Goal: Task Accomplishment & Management: Manage account settings

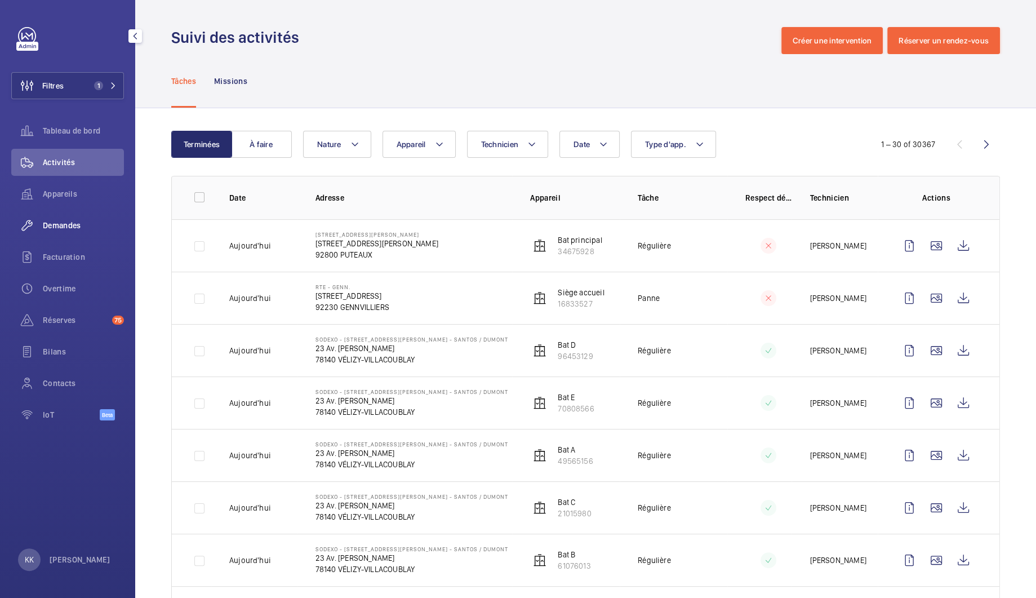
click at [63, 217] on div "Demandes" at bounding box center [67, 225] width 113 height 27
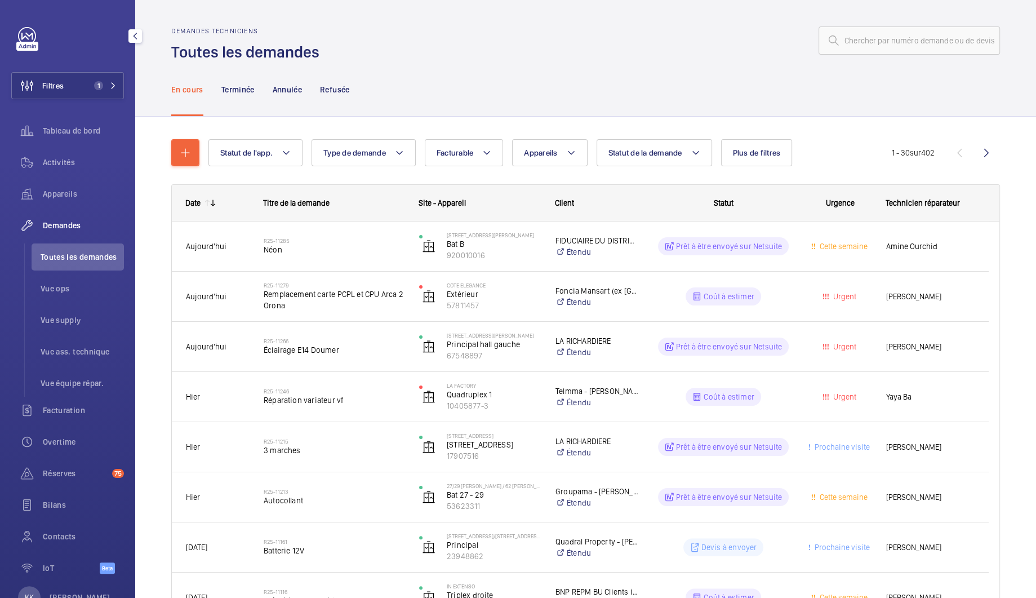
click at [60, 227] on span "Demandes" at bounding box center [83, 225] width 81 height 11
click at [525, 162] on button "Appareils" at bounding box center [549, 152] width 75 height 27
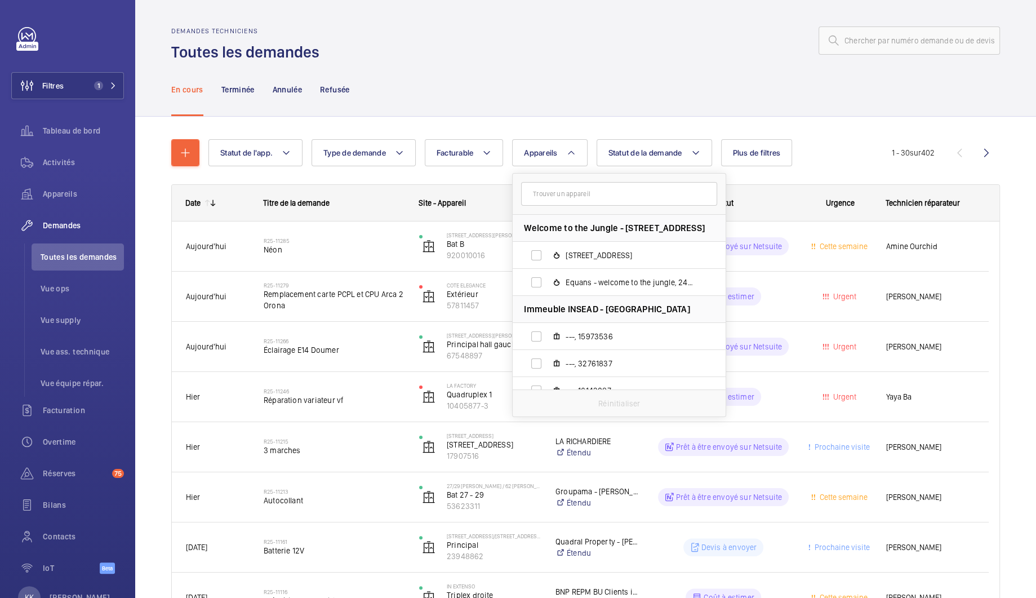
click at [548, 194] on input "text" at bounding box center [619, 194] width 196 height 24
type input "W"
click at [100, 92] on button "Filtres 1" at bounding box center [67, 85] width 113 height 27
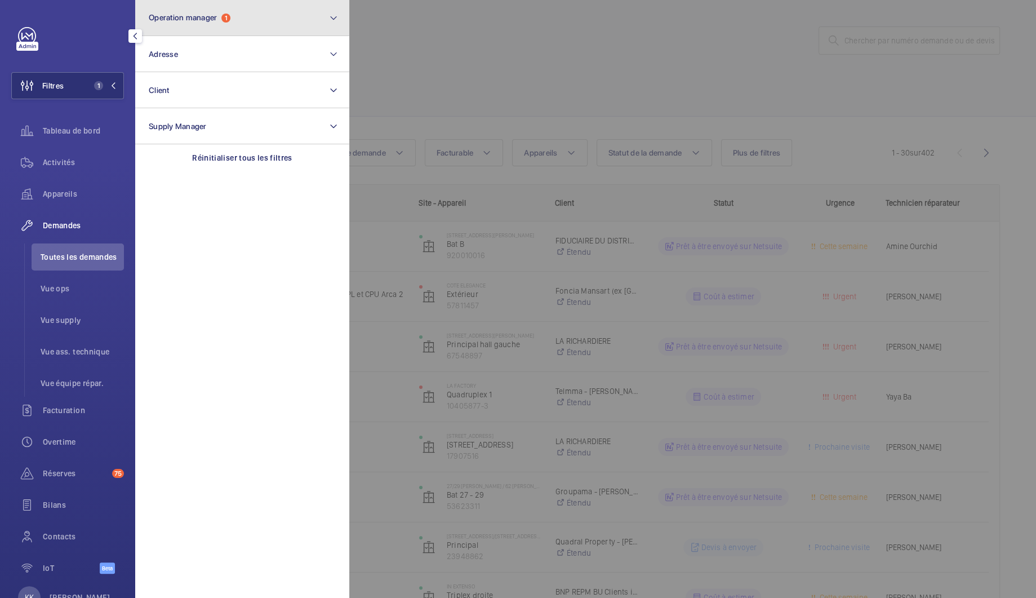
click at [214, 2] on button "Operation manager 1" at bounding box center [242, 18] width 214 height 36
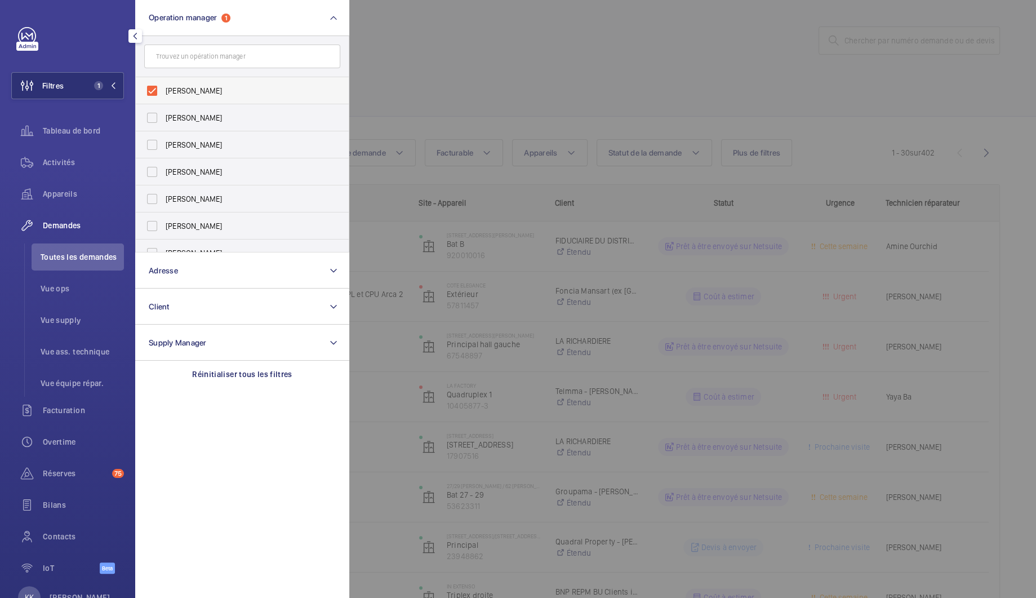
click at [198, 83] on label "[PERSON_NAME]" at bounding box center [234, 90] width 196 height 27
click at [163, 83] on input "[PERSON_NAME]" at bounding box center [152, 90] width 23 height 23
checkbox input "false"
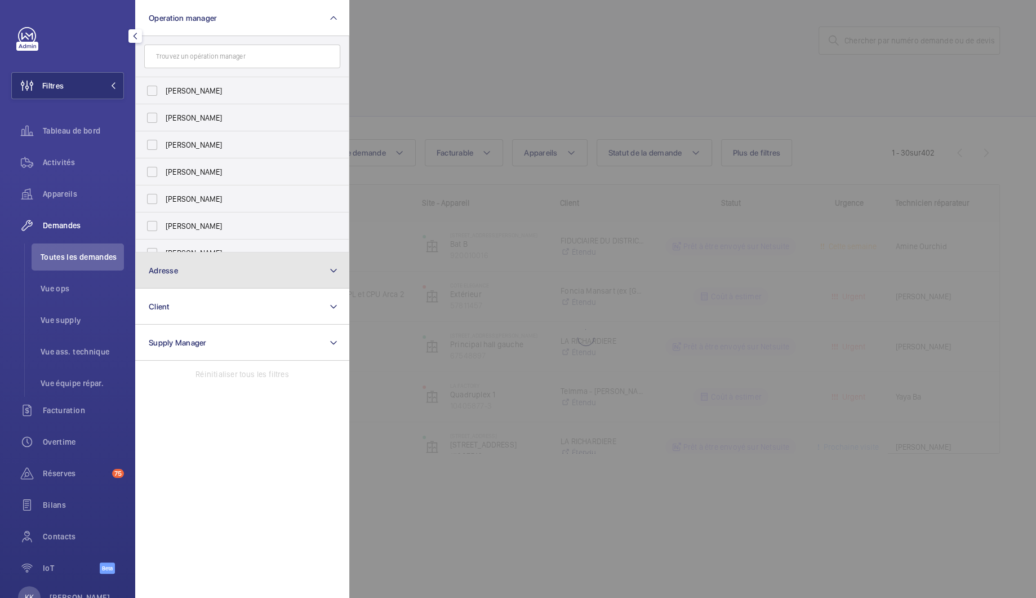
click at [216, 282] on button "Adresse" at bounding box center [242, 270] width 214 height 36
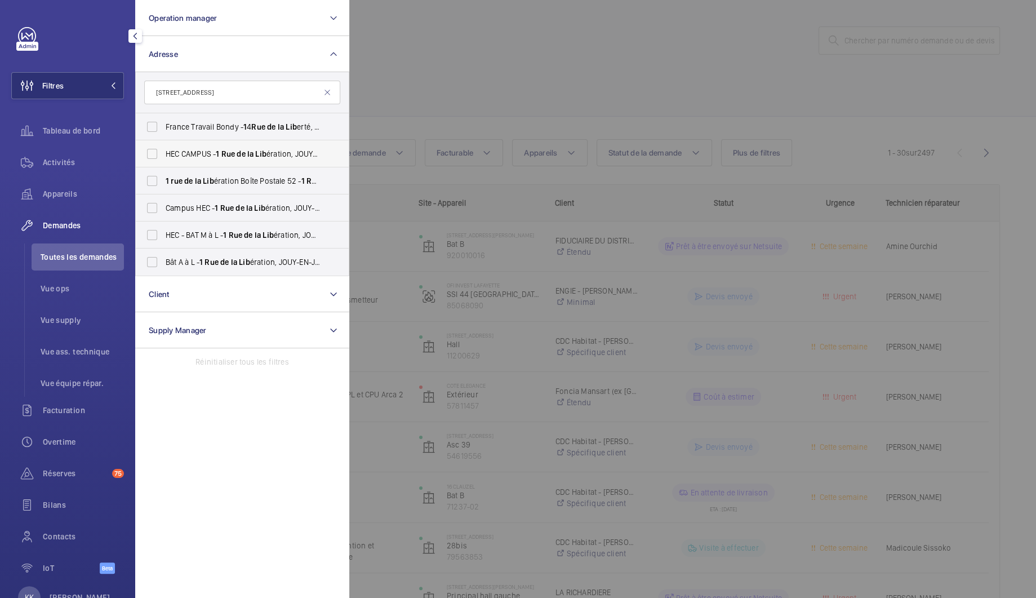
type input "1 rue de la lib"
click at [237, 149] on span "HEC CAMPUS - 1 Rue de la Lib ération, JOUY-EN-JOSAS 78350" at bounding box center [243, 153] width 155 height 11
click at [163, 149] on input "HEC CAMPUS - 1 Rue de la Lib ération, JOUY-EN-JOSAS 78350" at bounding box center [152, 153] width 23 height 23
checkbox input "true"
click at [254, 201] on label "Campus HEC - 1 Rue de la Lib ération, JOUY-EN-JOSAS 78350" at bounding box center [234, 207] width 196 height 27
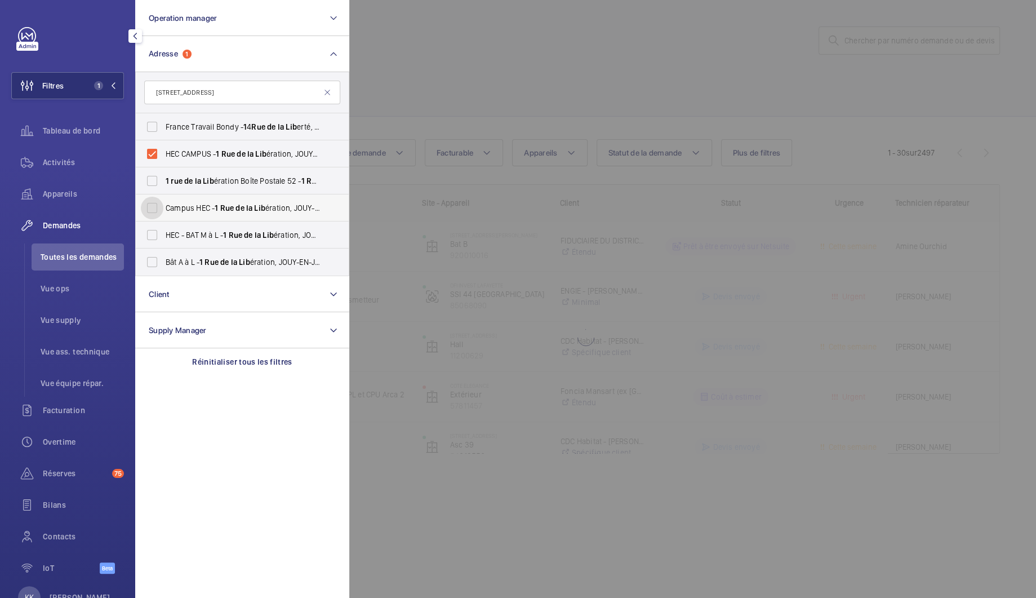
click at [163, 201] on input "Campus HEC - 1 Rue de la Lib ération, JOUY-EN-JOSAS 78350" at bounding box center [152, 208] width 23 height 23
checkbox input "true"
click at [244, 240] on label "HEC - BAT M à L - 1 Rue de la Lib ération, JOUY-EN-JOSAS 78350" at bounding box center [234, 234] width 196 height 27
click at [163, 240] on input "HEC - BAT M à L - 1 Rue de la Lib ération, JOUY-EN-JOSAS 78350" at bounding box center [152, 235] width 23 height 23
checkbox input "true"
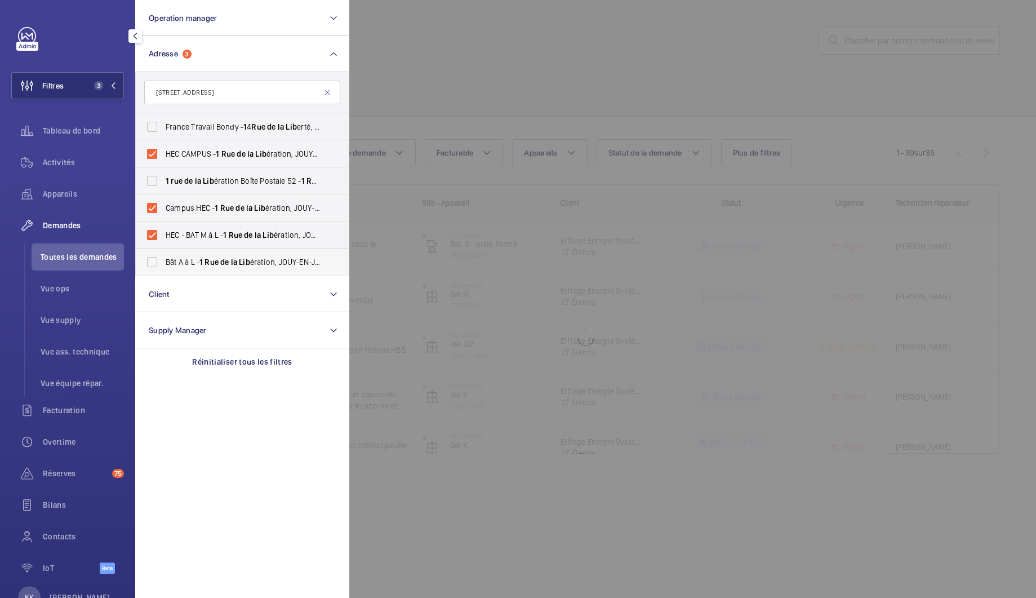
click at [243, 266] on span "Bât A à L - 1 Rue de la Lib ération, JOUY-EN-JOSAS 78350" at bounding box center [243, 261] width 155 height 11
click at [163, 266] on input "Bât A à L - 1 Rue de la Lib ération, JOUY-EN-JOSAS 78350" at bounding box center [152, 262] width 23 height 23
checkbox input "true"
click at [230, 179] on span "1 rue de la Lib ération Boîte Postale 52 - 1 Rue de la Lib ération, JOUY-EN-JOS…" at bounding box center [243, 180] width 155 height 11
click at [163, 179] on input "1 rue de la Lib ération Boîte Postale 52 - 1 Rue de la Lib ération, JOUY-EN-JOS…" at bounding box center [152, 181] width 23 height 23
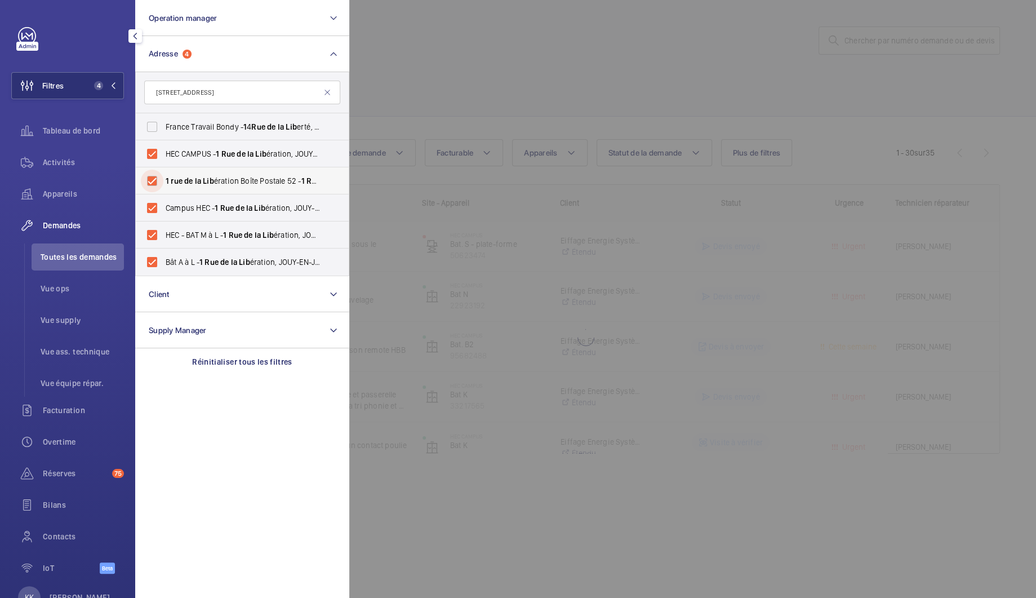
checkbox input "true"
click at [474, 74] on div at bounding box center [867, 299] width 1036 height 598
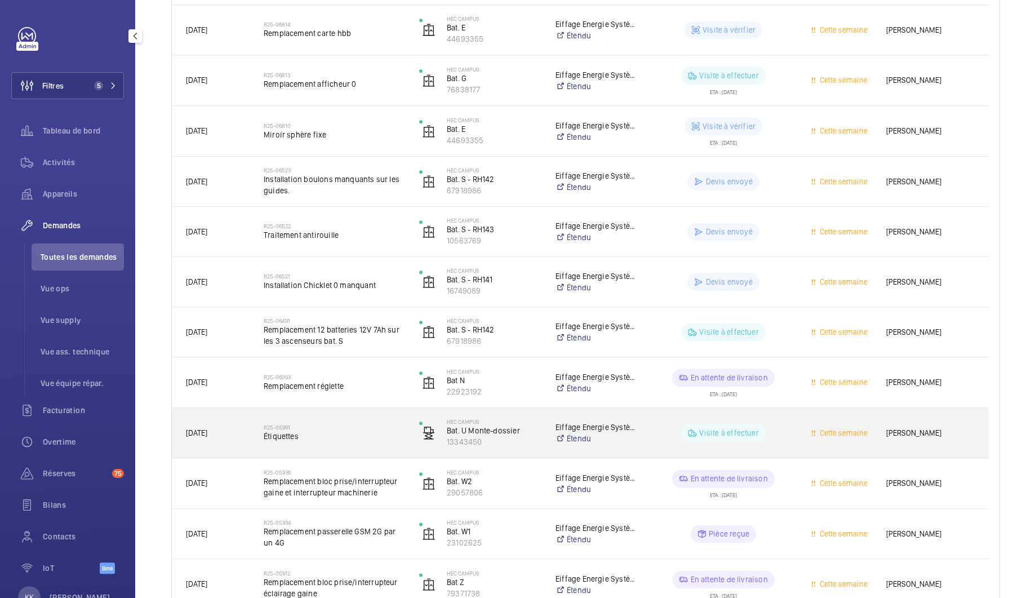
scroll to position [1071, 0]
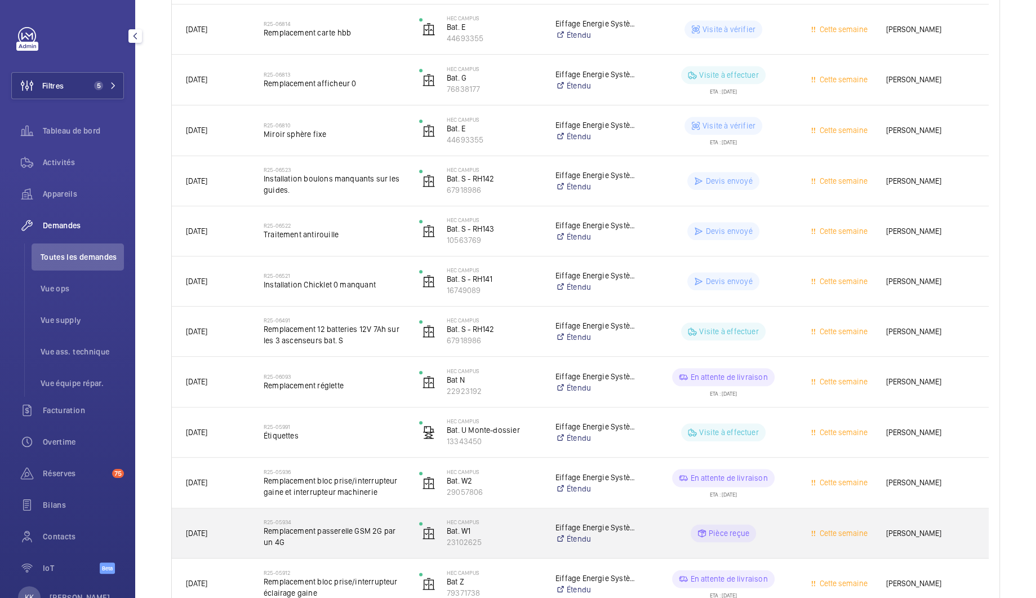
click at [347, 540] on span "Remplacement passerelle GSM 2G par un 4G" at bounding box center [334, 536] width 141 height 23
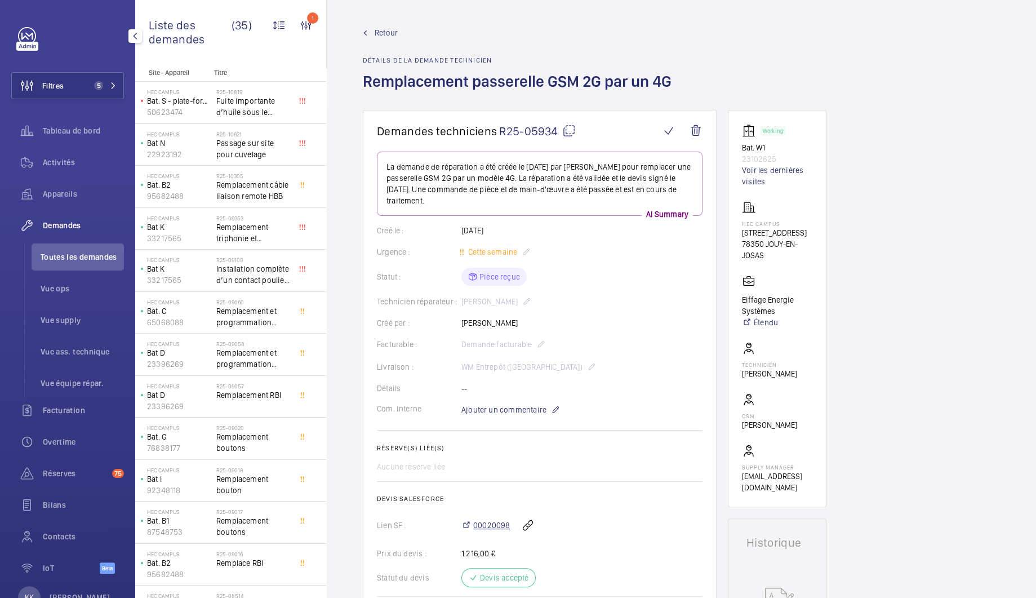
click at [491, 522] on span "00020098" at bounding box center [491, 524] width 37 height 11
drag, startPoint x: 452, startPoint y: 233, endPoint x: 503, endPoint y: 230, distance: 50.8
click at [503, 230] on div "Créé le : 25/04/2025" at bounding box center [540, 230] width 326 height 11
drag, startPoint x: 503, startPoint y: 230, endPoint x: 454, endPoint y: 231, distance: 49.0
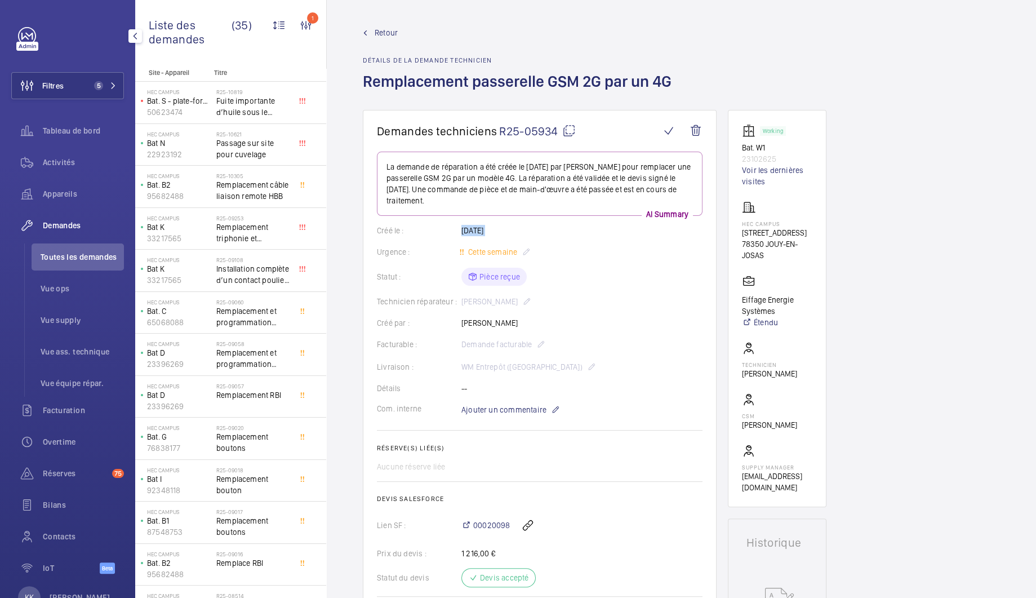
click at [454, 231] on div "Créé le : 25/04/2025" at bounding box center [540, 230] width 326 height 11
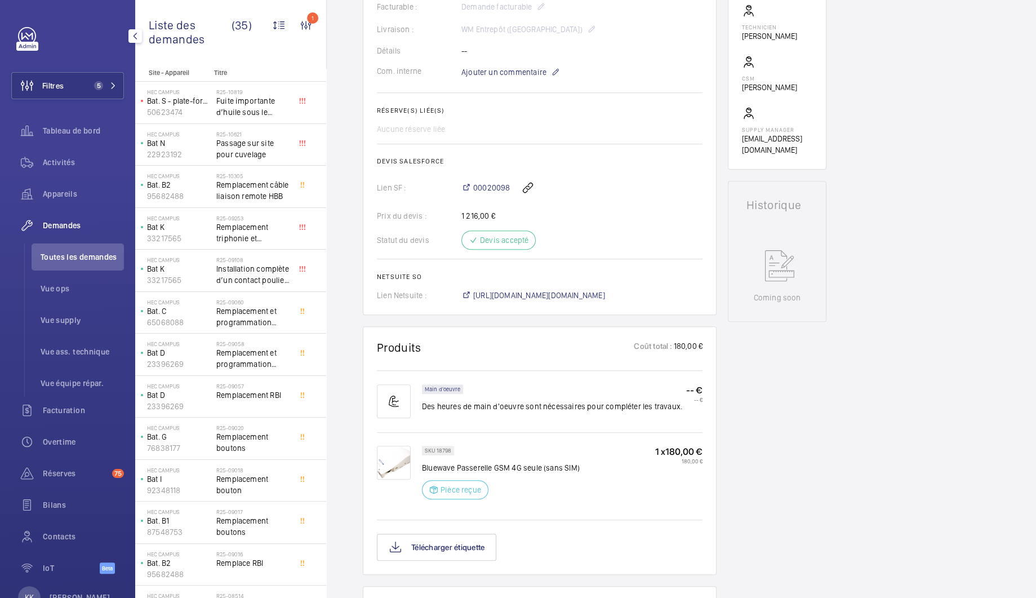
scroll to position [336, 0]
click at [474, 190] on span "00020098" at bounding box center [491, 189] width 37 height 11
click at [66, 195] on span "Appareils" at bounding box center [83, 193] width 81 height 11
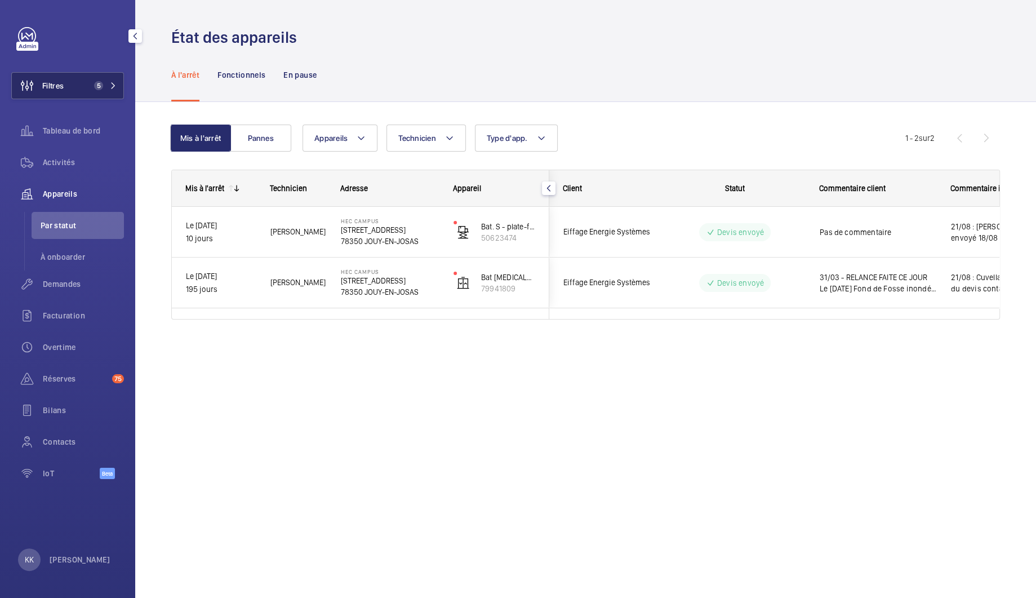
click at [95, 77] on button "Filtres 5" at bounding box center [67, 85] width 113 height 27
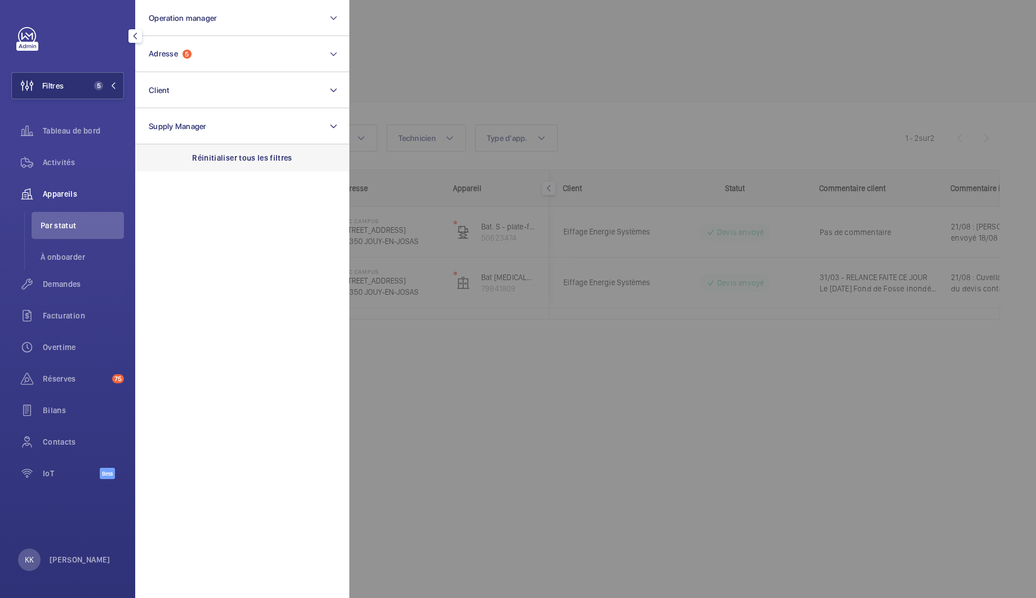
click at [258, 163] on p "Réinitialiser tous les filtres" at bounding box center [242, 157] width 100 height 11
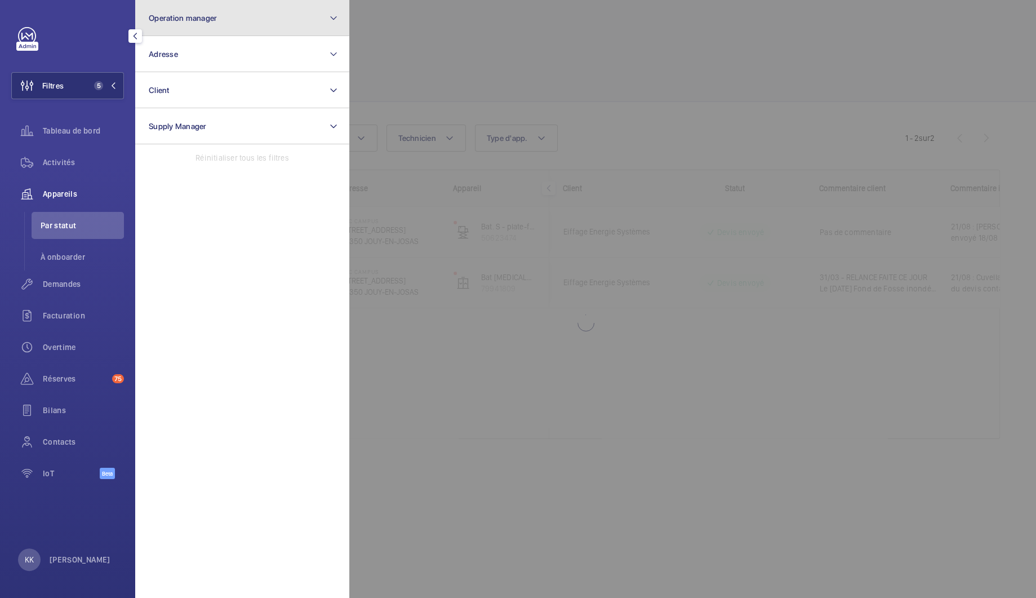
click at [225, 6] on button "Operation manager" at bounding box center [242, 18] width 214 height 36
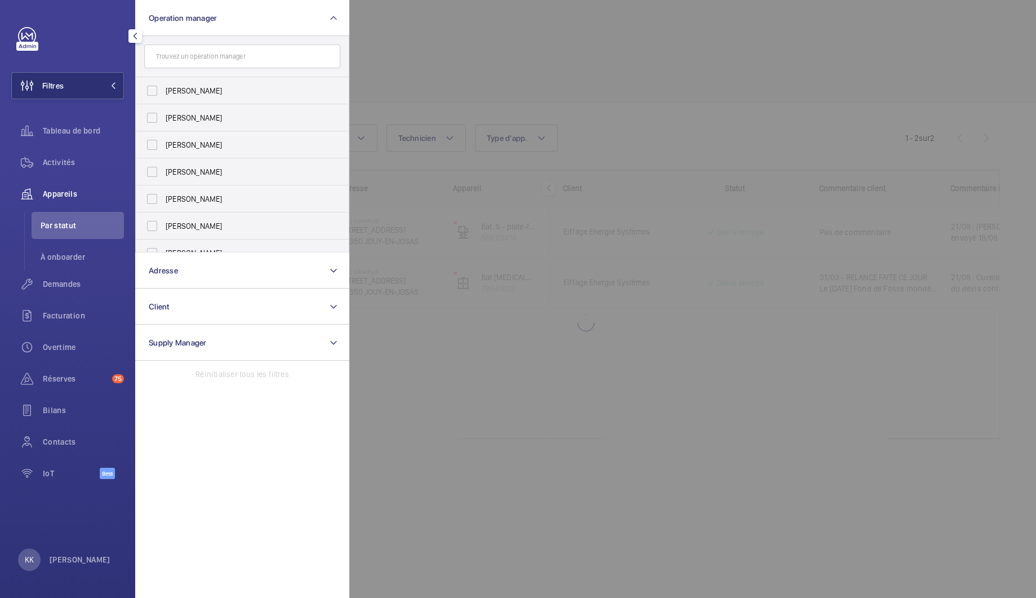
click at [215, 63] on input "text" at bounding box center [242, 56] width 196 height 24
click at [204, 173] on span "[PERSON_NAME]" at bounding box center [243, 171] width 155 height 11
click at [163, 173] on input "[PERSON_NAME]" at bounding box center [152, 172] width 23 height 23
checkbox input "true"
click at [395, 65] on div at bounding box center [867, 299] width 1036 height 598
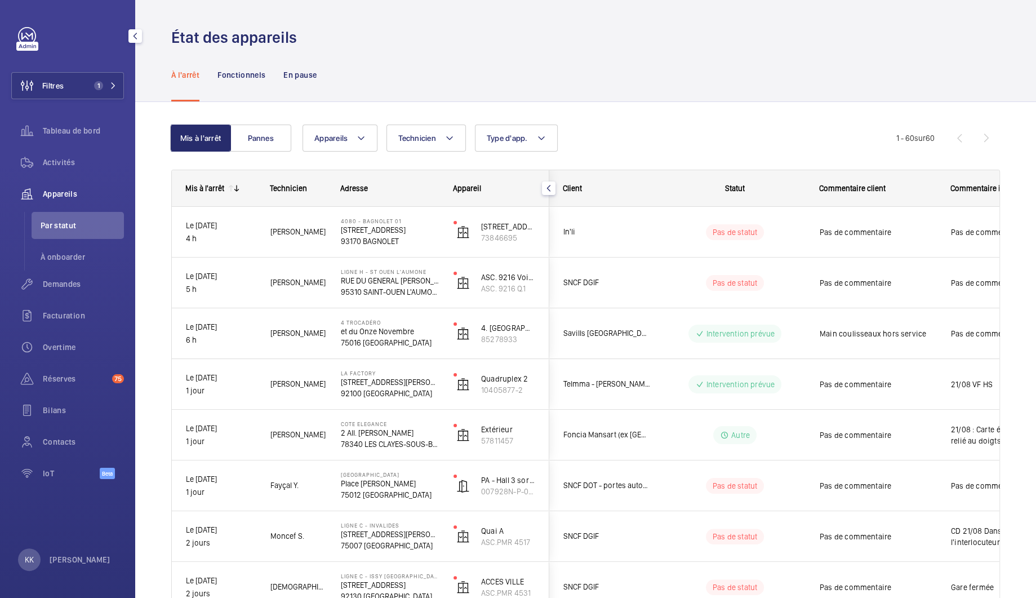
click at [124, 85] on div "Filtres 1 Tableau de bord Activités Appareils Par statut À onboarder Demandes F…" at bounding box center [67, 299] width 135 height 598
click at [63, 92] on span "Filtres" at bounding box center [38, 85] width 52 height 27
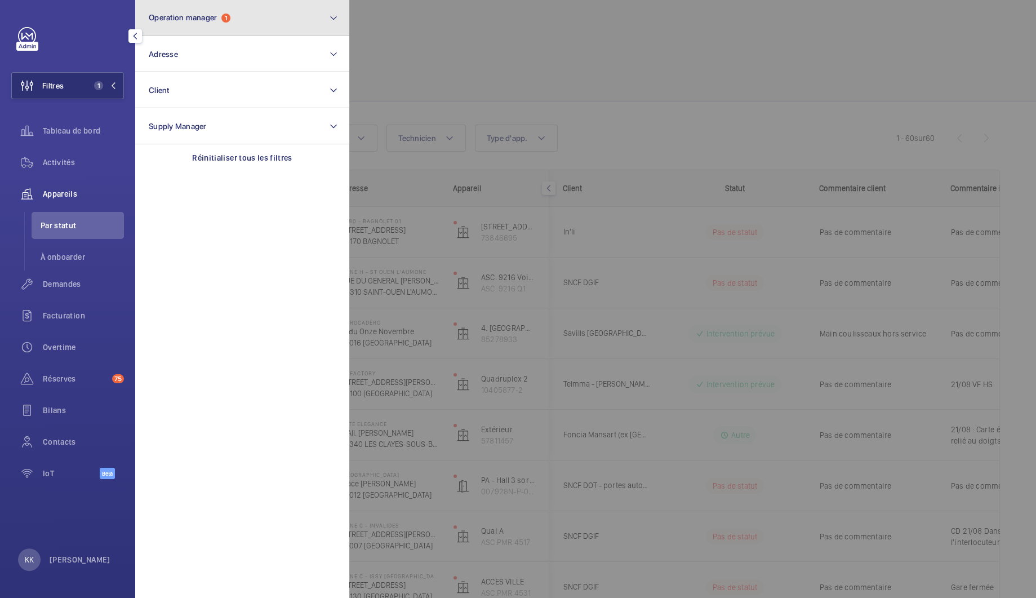
click at [215, 27] on button "Operation manager 1" at bounding box center [242, 18] width 214 height 36
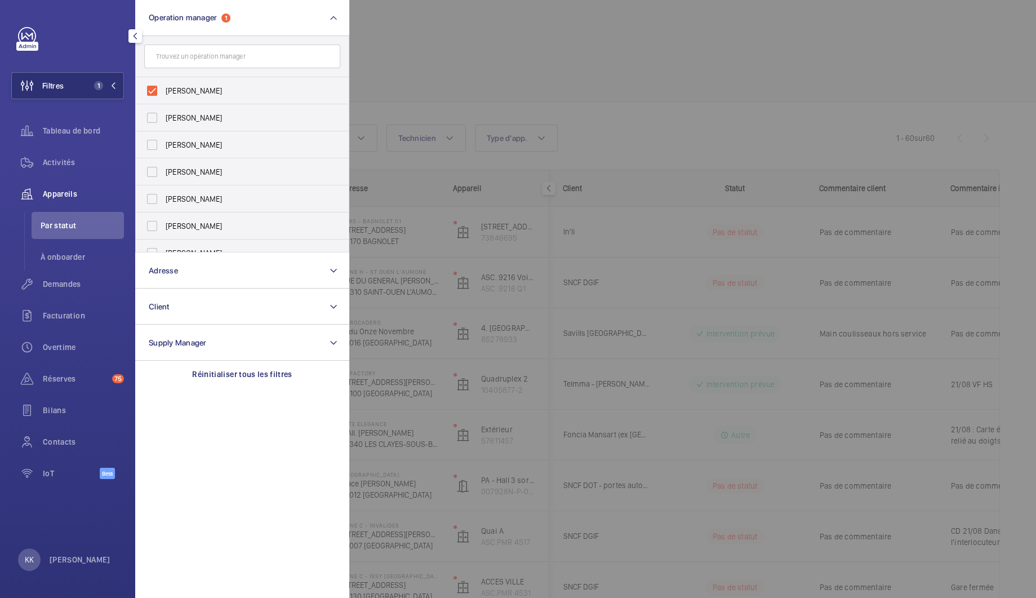
click at [431, 63] on div at bounding box center [867, 299] width 1036 height 598
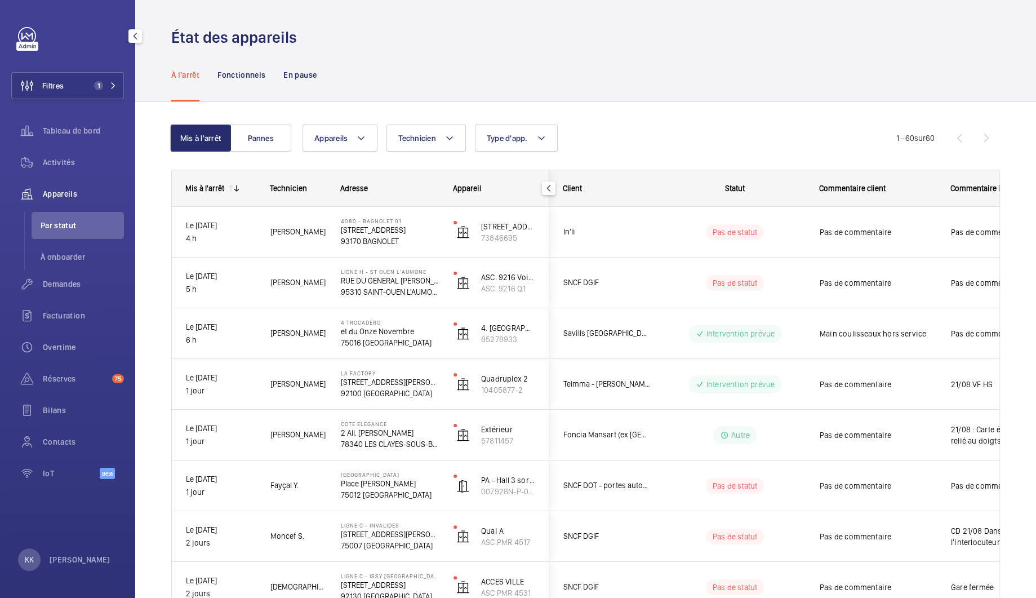
click at [87, 68] on div "Filtres 1 Tableau de bord Activités Appareils Par statut À onboarder Demandes F…" at bounding box center [67, 259] width 113 height 464
click at [88, 98] on button "Filtres 1" at bounding box center [67, 85] width 113 height 27
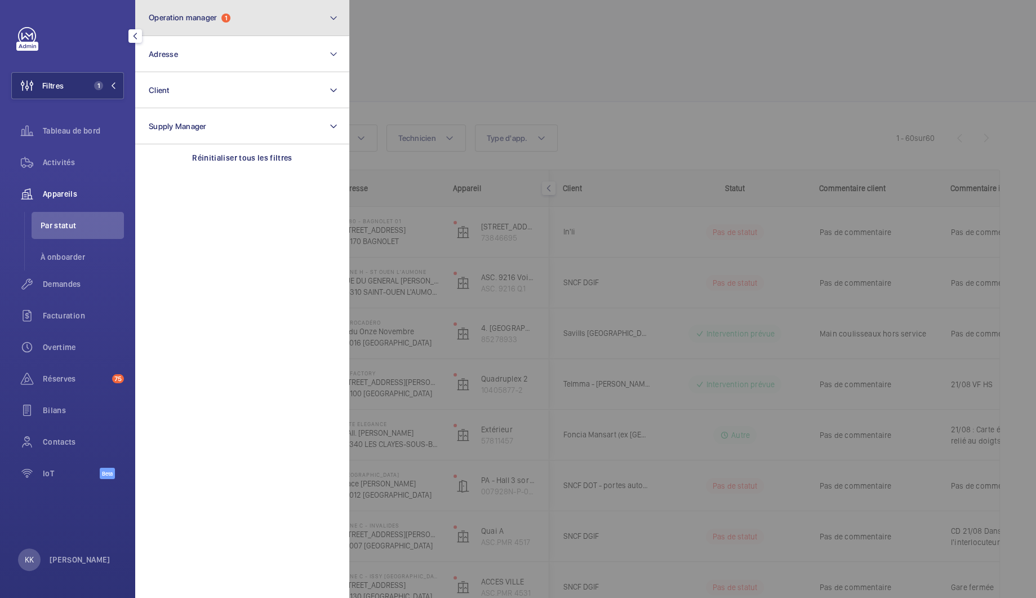
click at [185, 20] on span "Operation manager" at bounding box center [183, 17] width 68 height 9
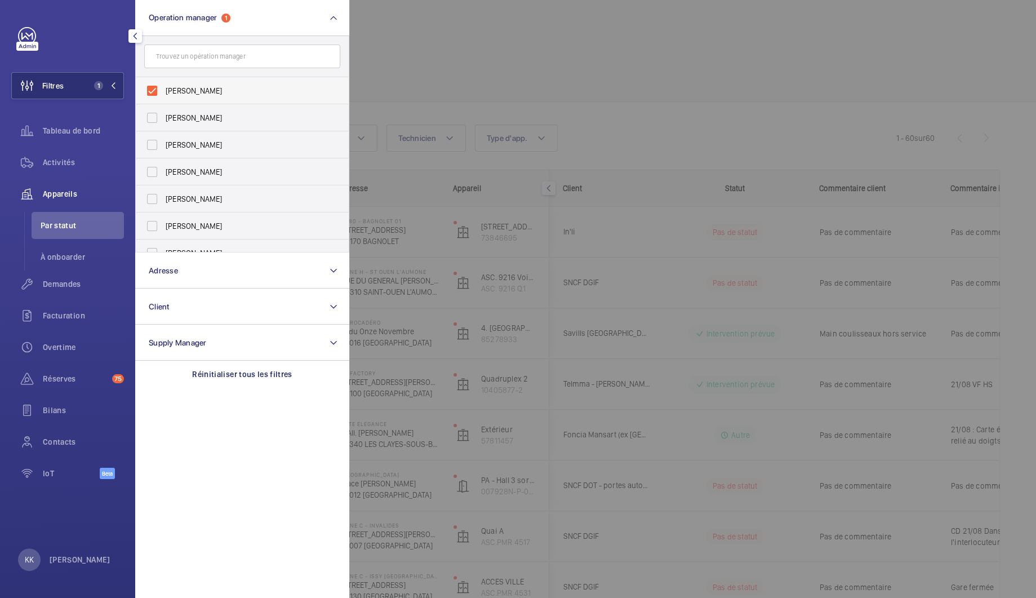
click at [172, 87] on span "[PERSON_NAME]" at bounding box center [243, 90] width 155 height 11
click at [163, 87] on input "[PERSON_NAME]" at bounding box center [152, 90] width 23 height 23
click at [201, 91] on span "[PERSON_NAME]" at bounding box center [243, 90] width 155 height 11
click at [163, 91] on input "[PERSON_NAME]" at bounding box center [152, 90] width 23 height 23
checkbox input "true"
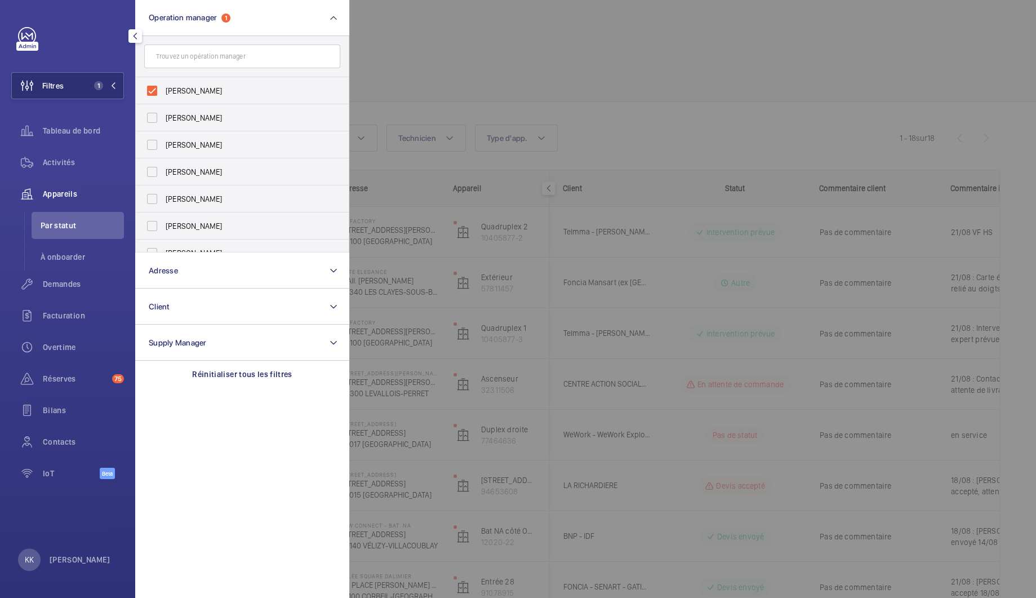
click at [418, 63] on div at bounding box center [867, 299] width 1036 height 598
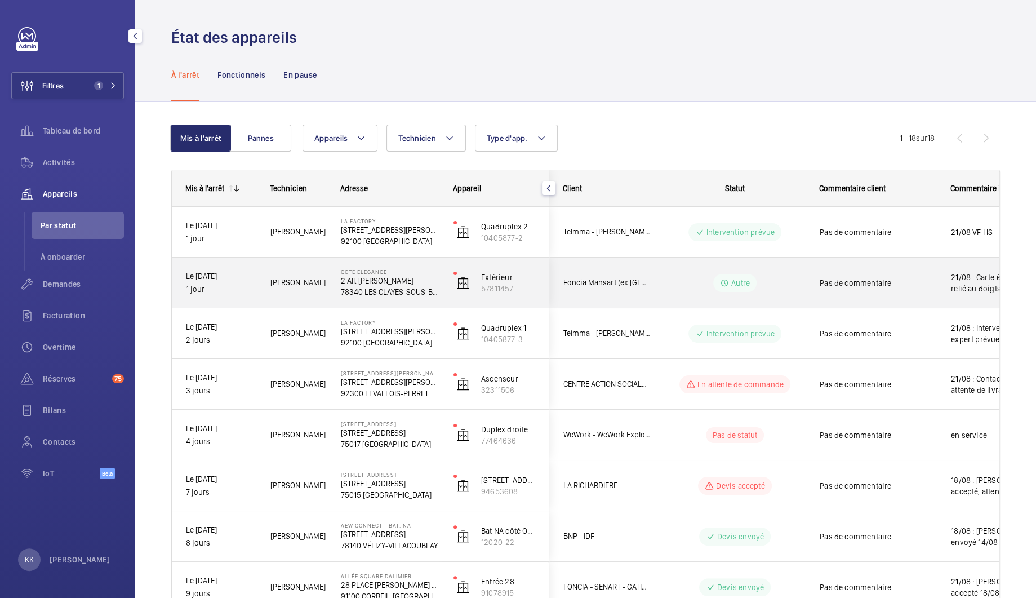
click at [581, 265] on div "Foncia Mansart (ex Val de Seine)" at bounding box center [600, 282] width 100 height 35
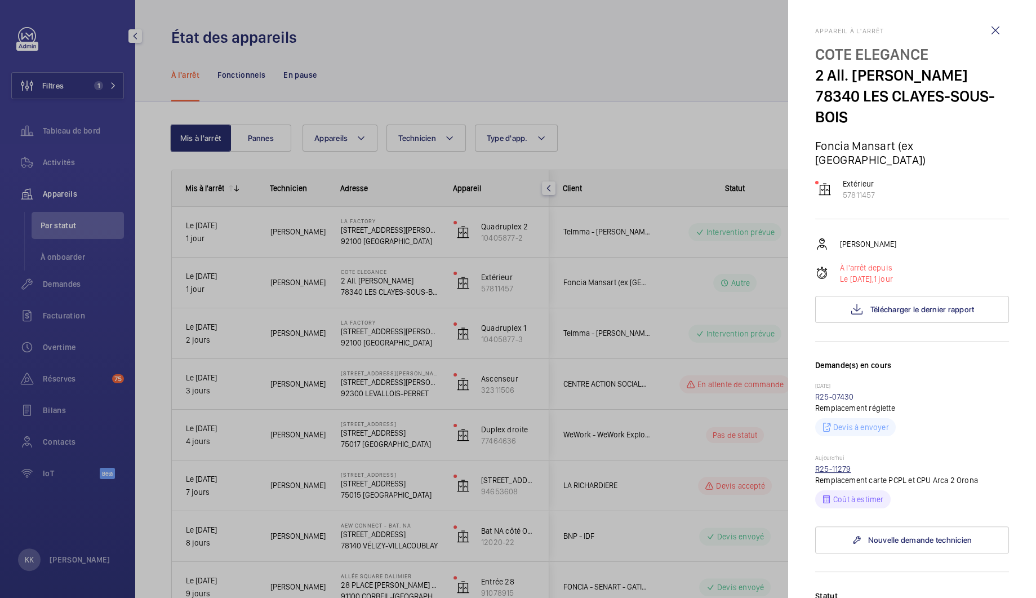
click at [836, 464] on link "R25-11279" at bounding box center [833, 468] width 36 height 9
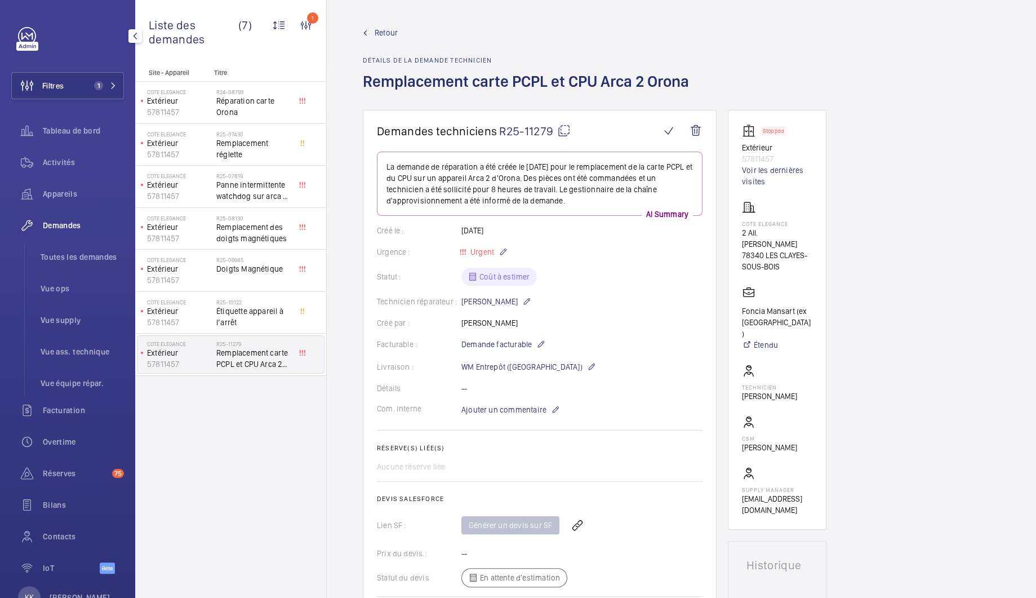
drag, startPoint x: 378, startPoint y: 219, endPoint x: 393, endPoint y: 187, distance: 35.0
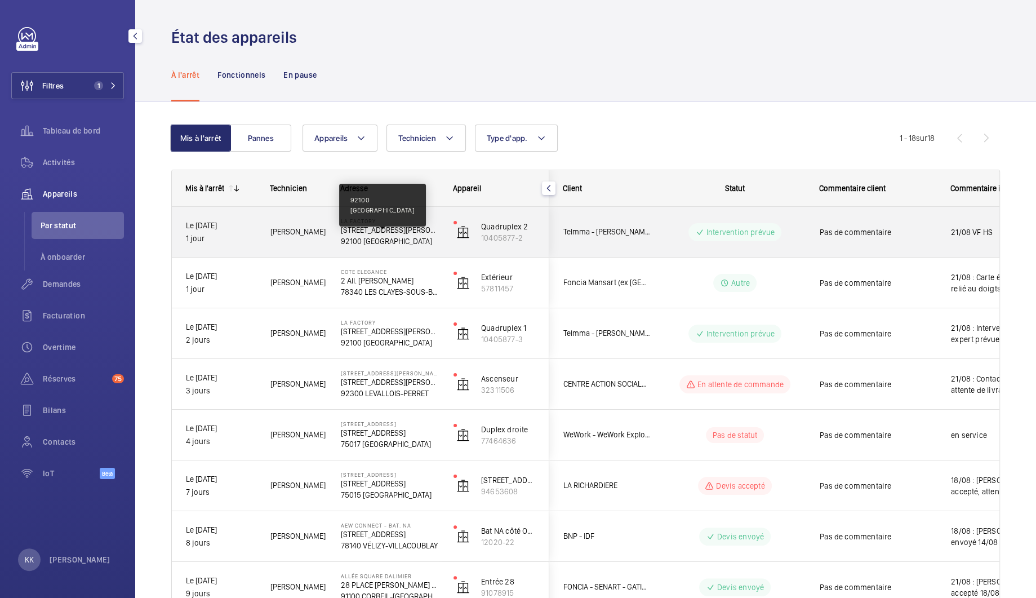
click at [396, 243] on p "92100 BOULOGNE-BILLANCOURT" at bounding box center [390, 240] width 98 height 11
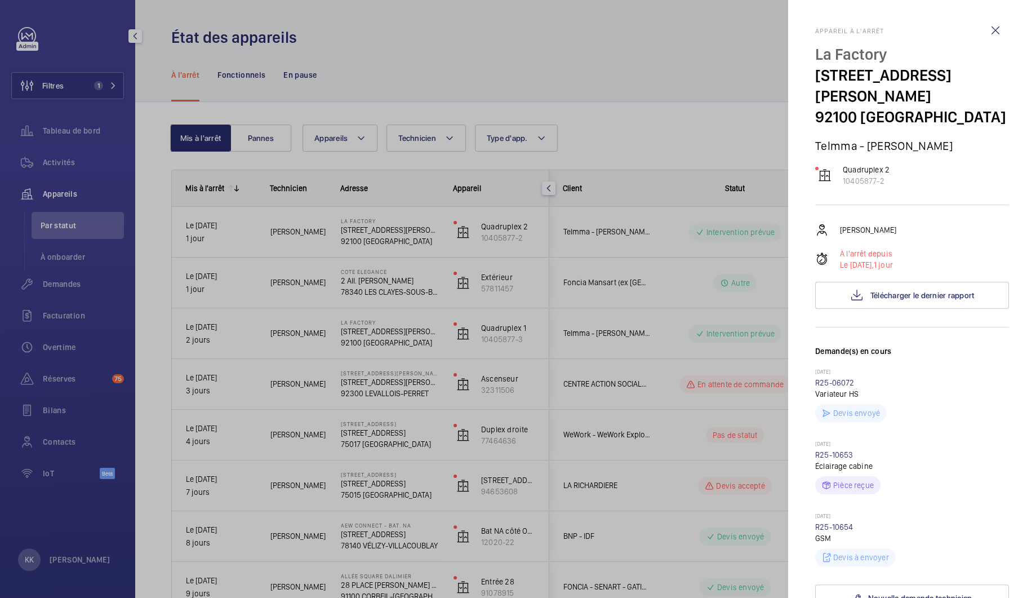
click at [299, 303] on div at bounding box center [518, 299] width 1036 height 598
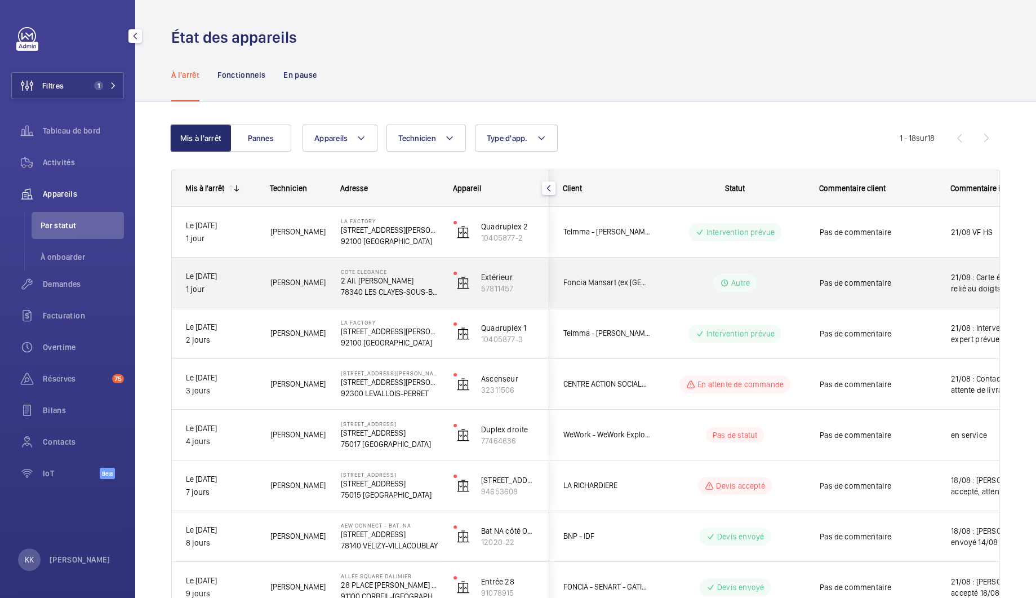
click at [324, 282] on span "Paulo S." at bounding box center [298, 282] width 56 height 13
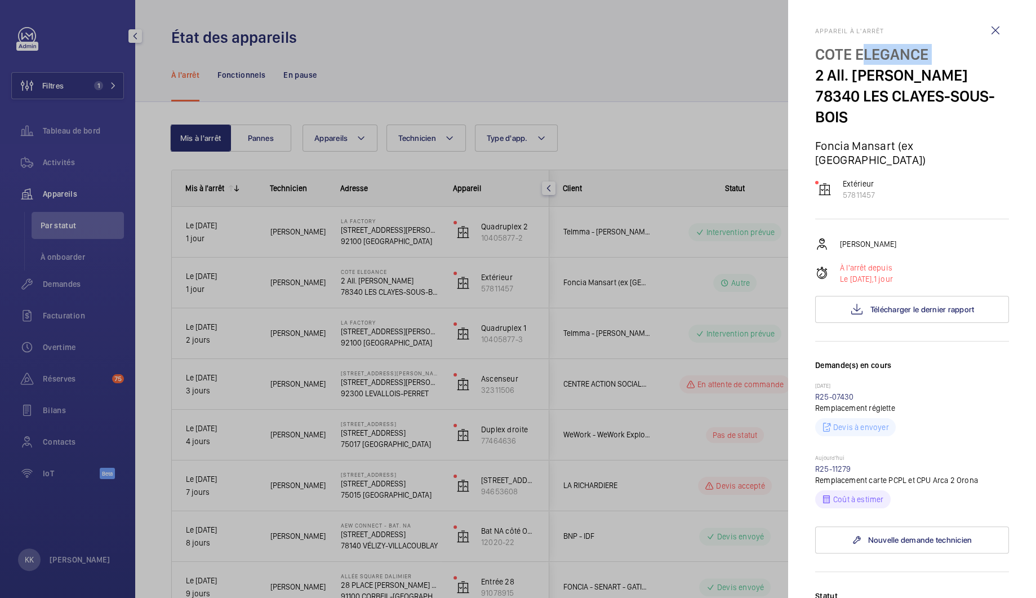
drag, startPoint x: 804, startPoint y: 66, endPoint x: 863, endPoint y: 52, distance: 60.9
click at [863, 52] on mat-sidenav "Appareil à l'arrêt COTE ELEGANCE 2 All. Henri Langlois 78340 LES CLAYES-SOUS-BO…" at bounding box center [912, 299] width 248 height 598
click at [881, 132] on div "COTE ELEGANCE 2 All. Henri Langlois 78340 LES CLAYES-SOUS-BOIS Foncia Mansart (…" at bounding box center [912, 105] width 194 height 123
drag, startPoint x: 893, startPoint y: 185, endPoint x: 839, endPoint y: 185, distance: 54.6
click at [839, 185] on div "Extérieur 57811457" at bounding box center [912, 189] width 194 height 23
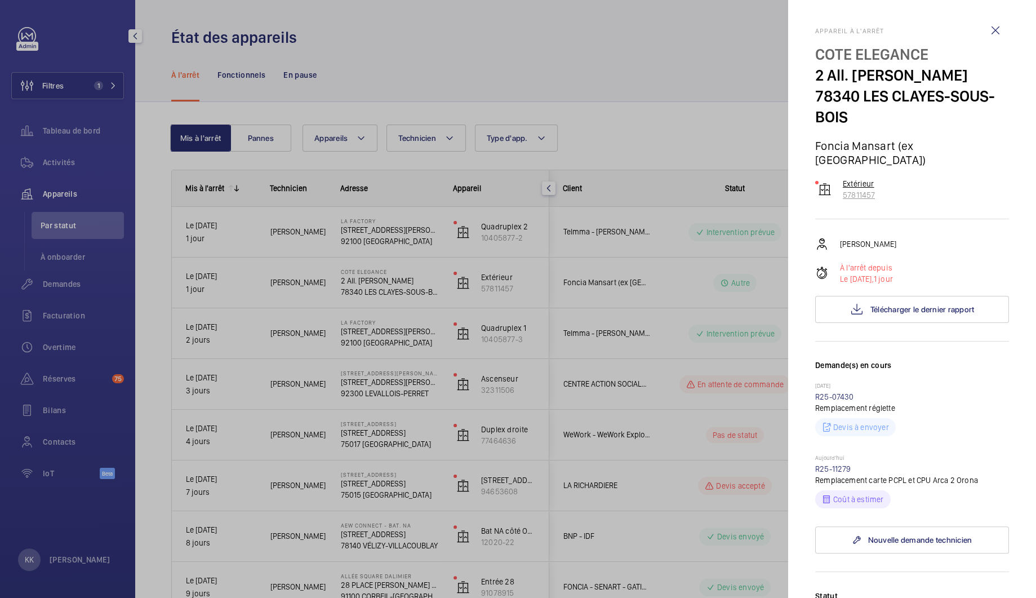
copy p "57811457"
click at [380, 273] on div at bounding box center [518, 299] width 1036 height 598
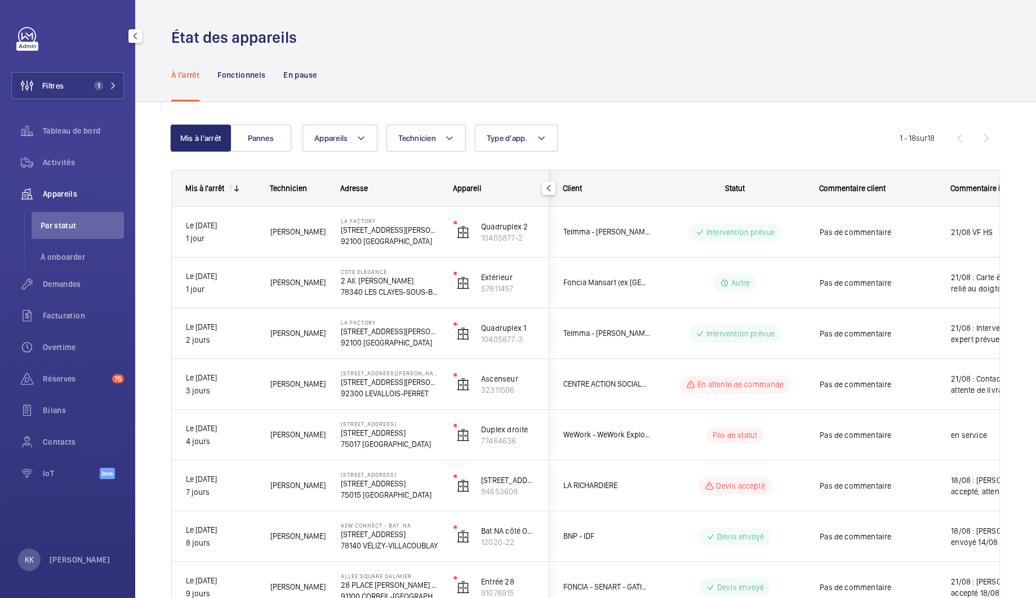
click at [387, 287] on p "78340 LES CLAYES-SOUS-BOIS" at bounding box center [390, 291] width 98 height 11
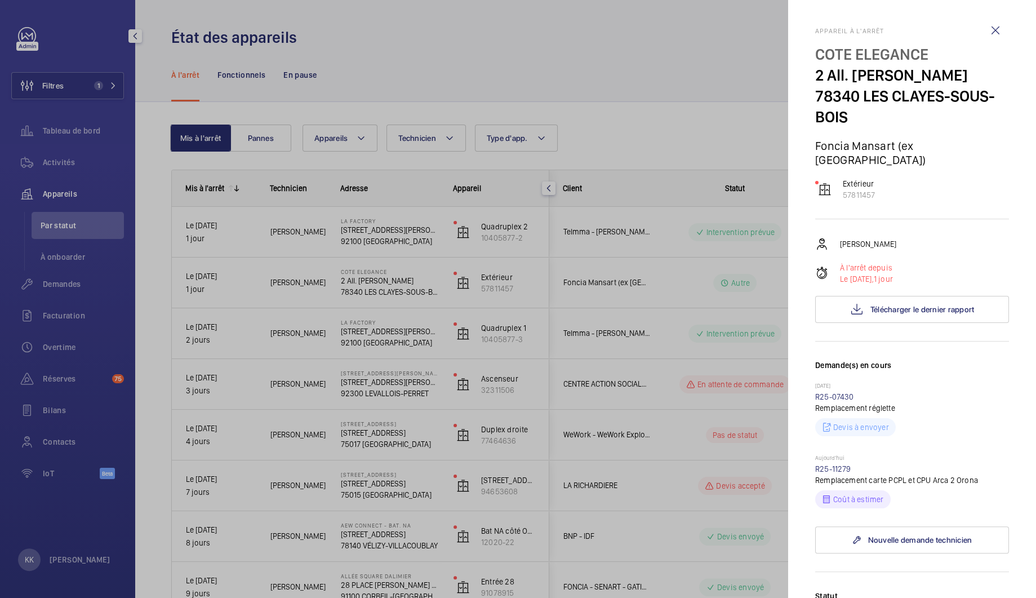
click at [846, 454] on p "Aujourd'hui" at bounding box center [912, 458] width 194 height 9
click at [842, 464] on link "R25-11279" at bounding box center [833, 468] width 36 height 9
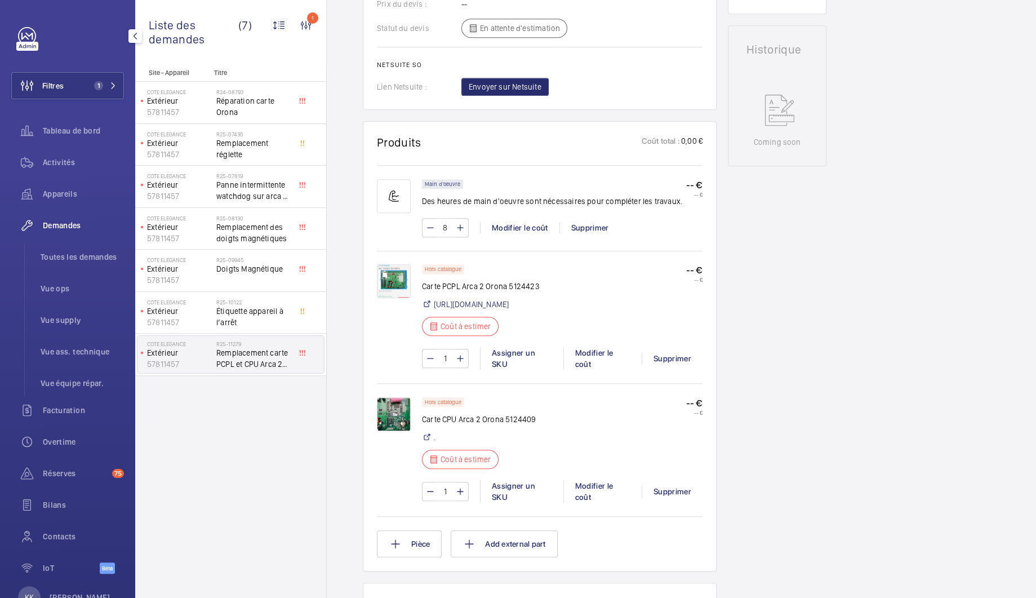
scroll to position [137, 0]
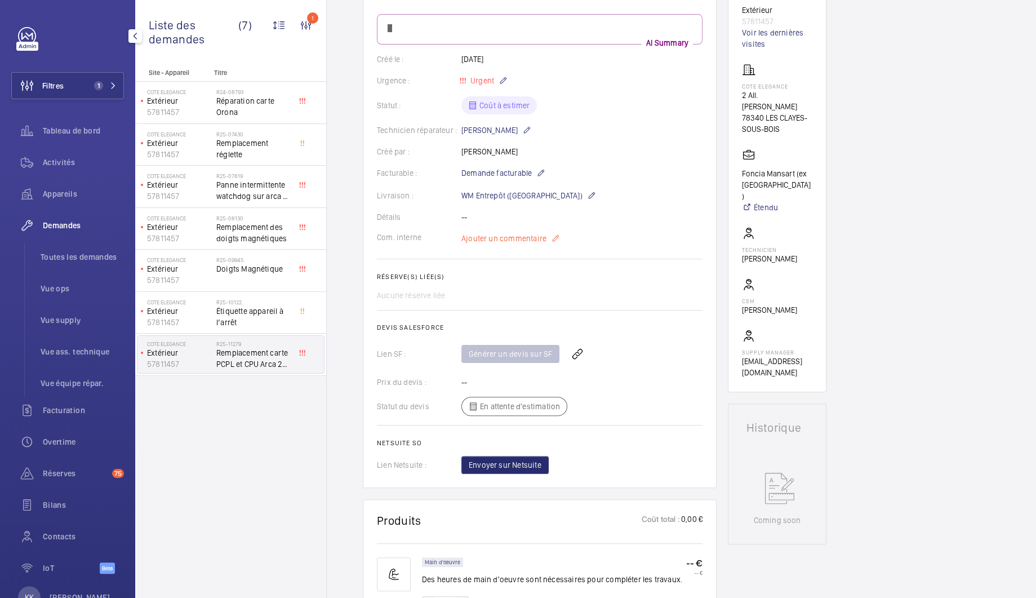
click at [535, 237] on span "Ajouter un commentaire" at bounding box center [503, 238] width 85 height 11
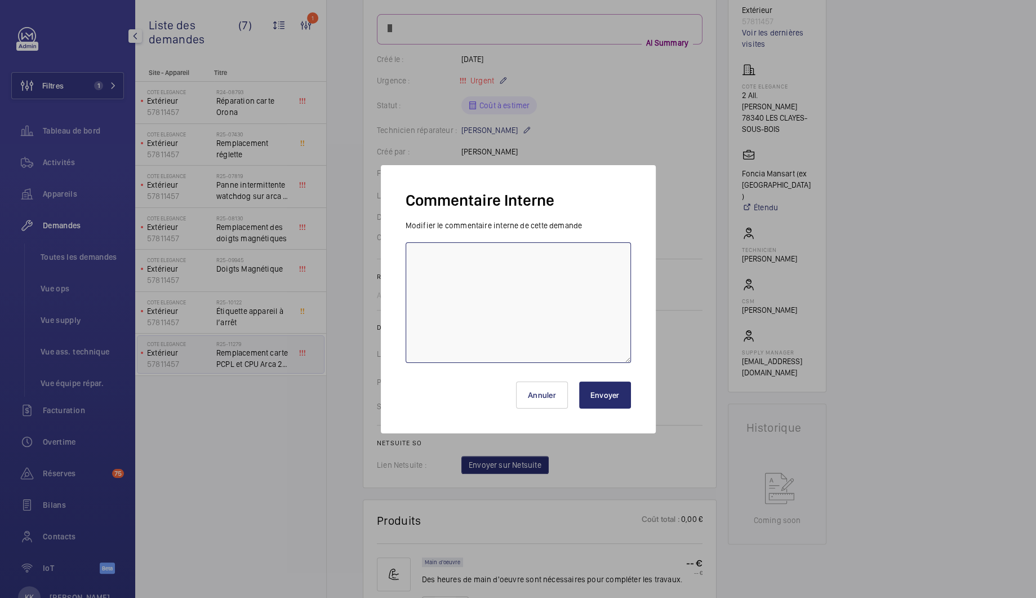
click at [524, 247] on textarea at bounding box center [518, 302] width 225 height 121
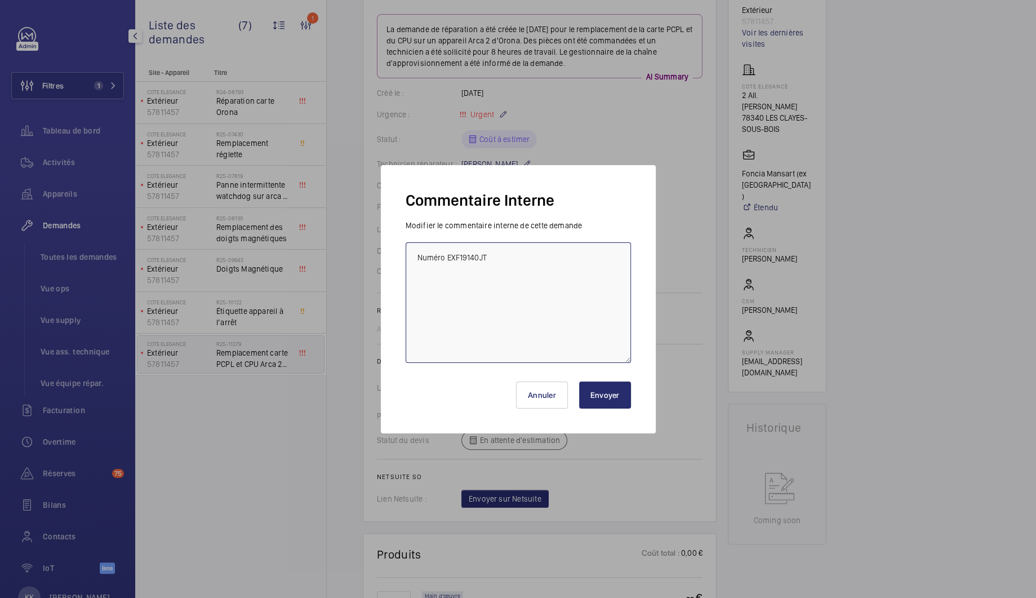
type textarea "Numéro EXF19140JT"
click at [618, 391] on button "Envoyer" at bounding box center [605, 394] width 52 height 27
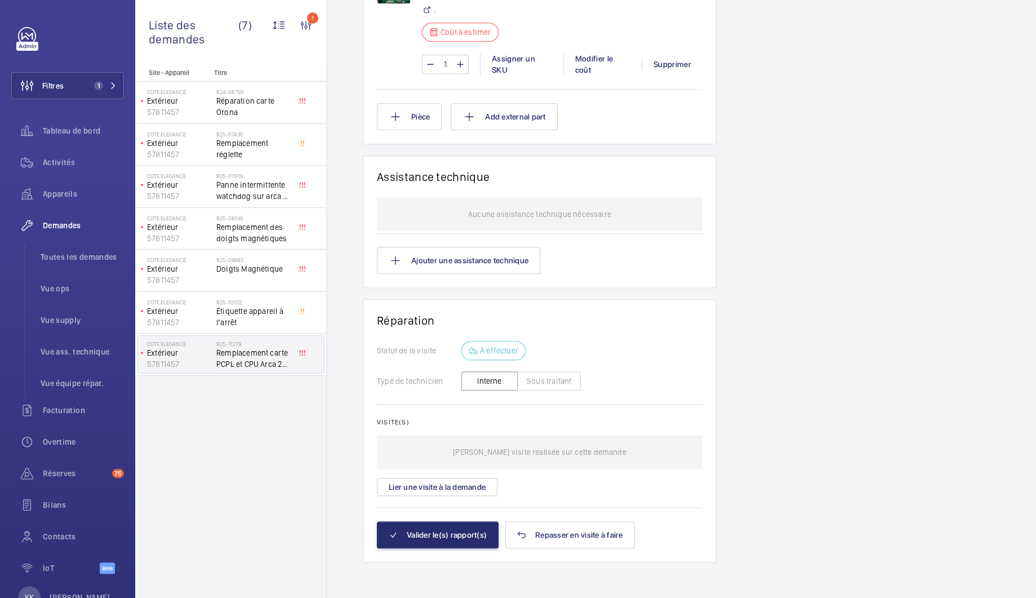
scroll to position [0, 0]
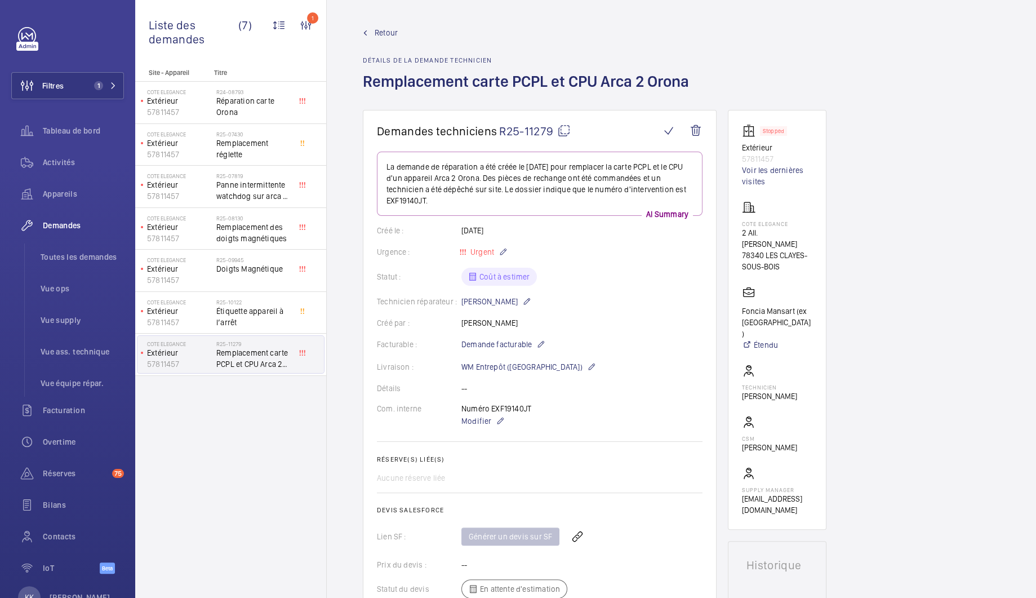
click at [389, 35] on span "Retour" at bounding box center [386, 32] width 23 height 11
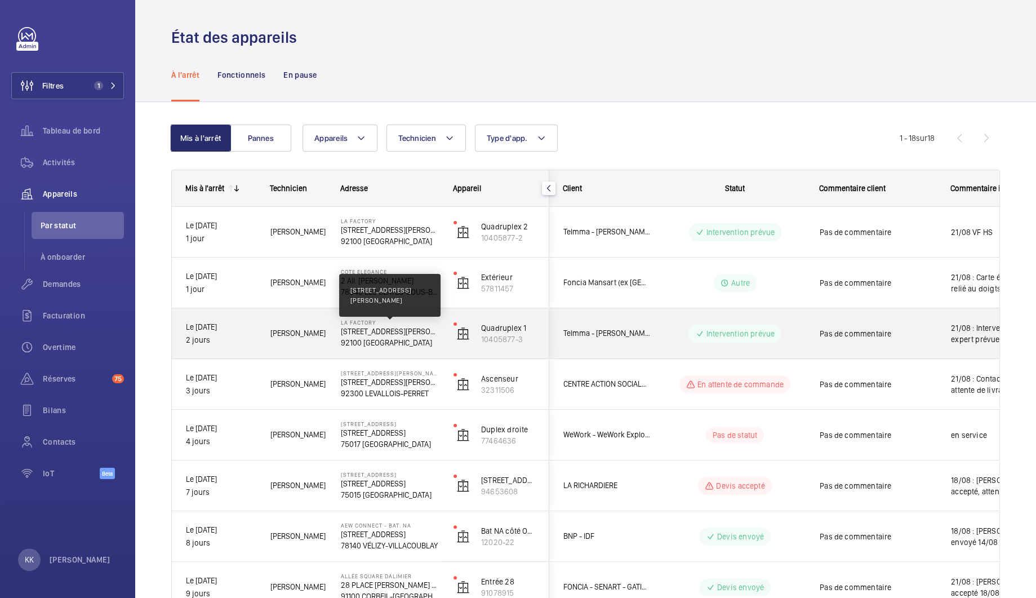
click at [357, 327] on p "53, avenue Emile Zola, 92100 BOULOGNE-BILLANCOURT" at bounding box center [390, 331] width 98 height 11
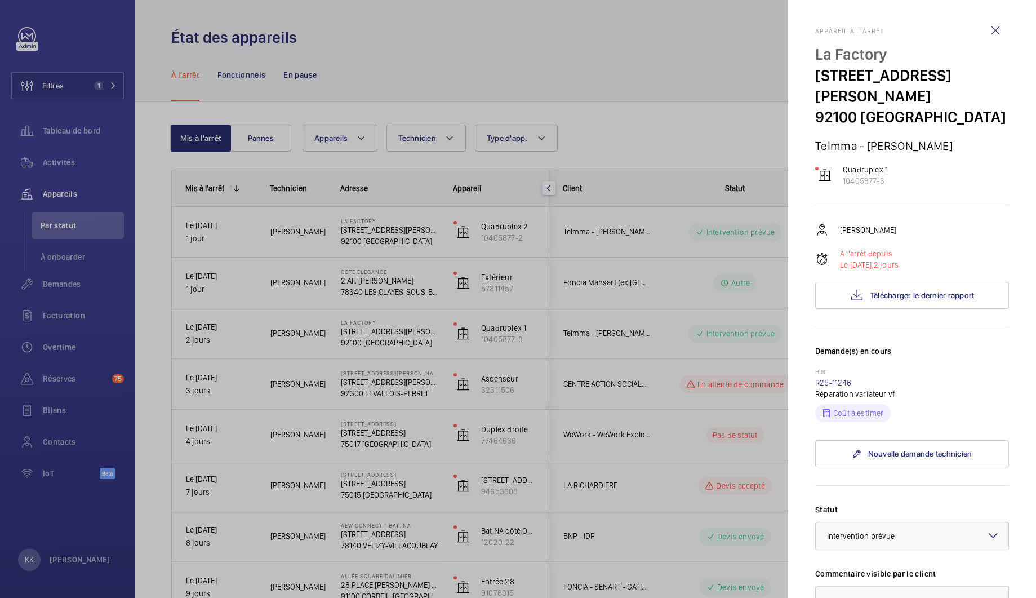
click at [293, 270] on div at bounding box center [518, 299] width 1036 height 598
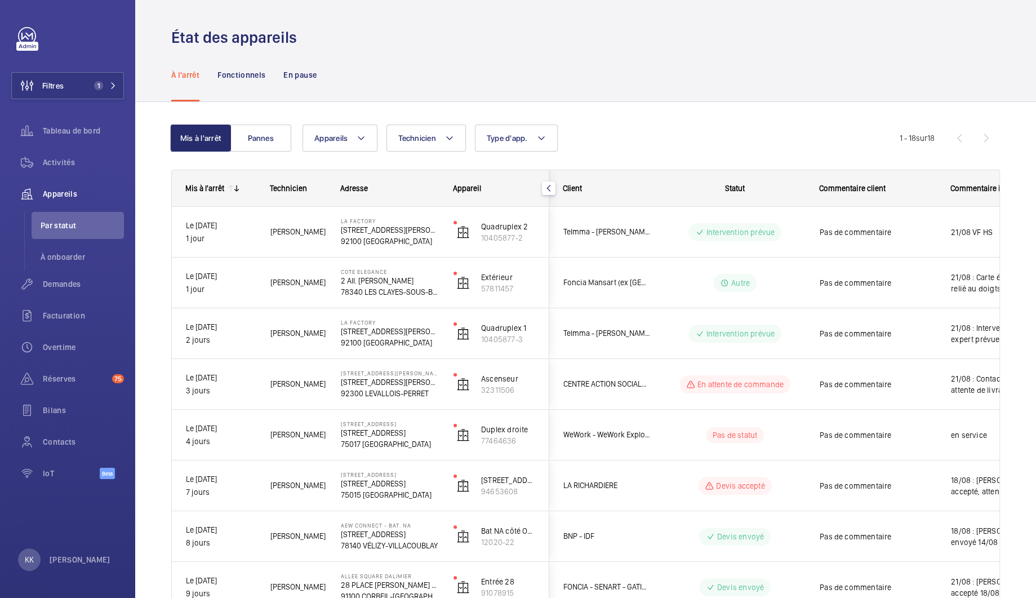
click at [285, 311] on div "Grégory R." at bounding box center [291, 333] width 70 height 50
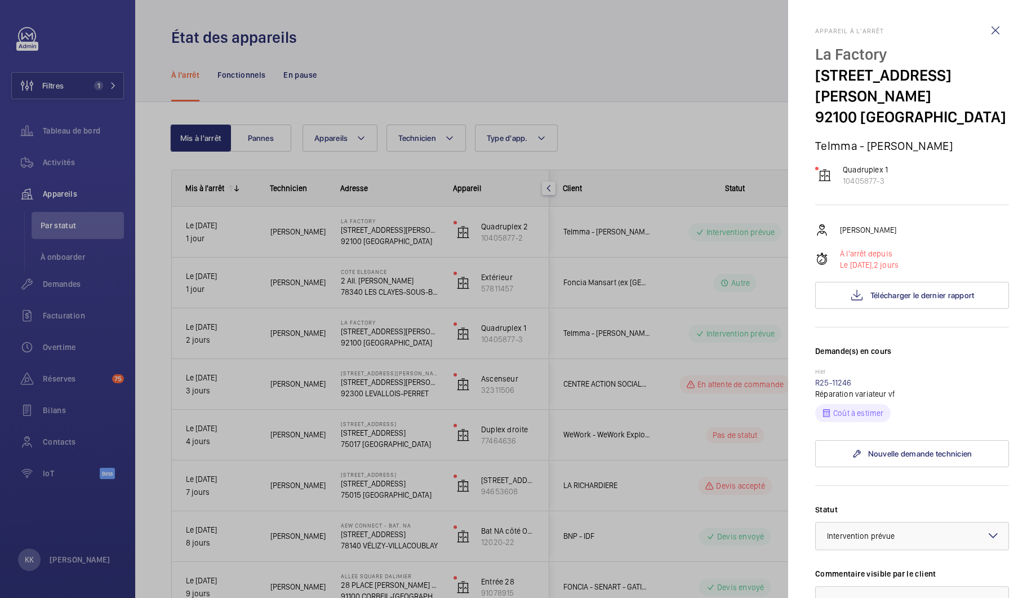
click at [318, 283] on div at bounding box center [518, 299] width 1036 height 598
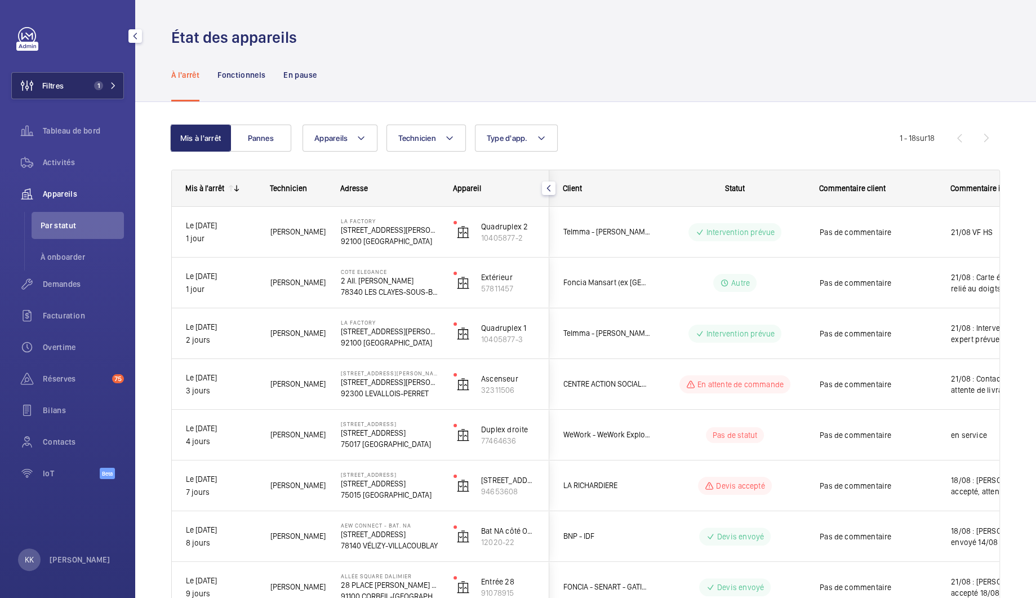
click at [79, 82] on button "Filtres 1" at bounding box center [67, 85] width 113 height 27
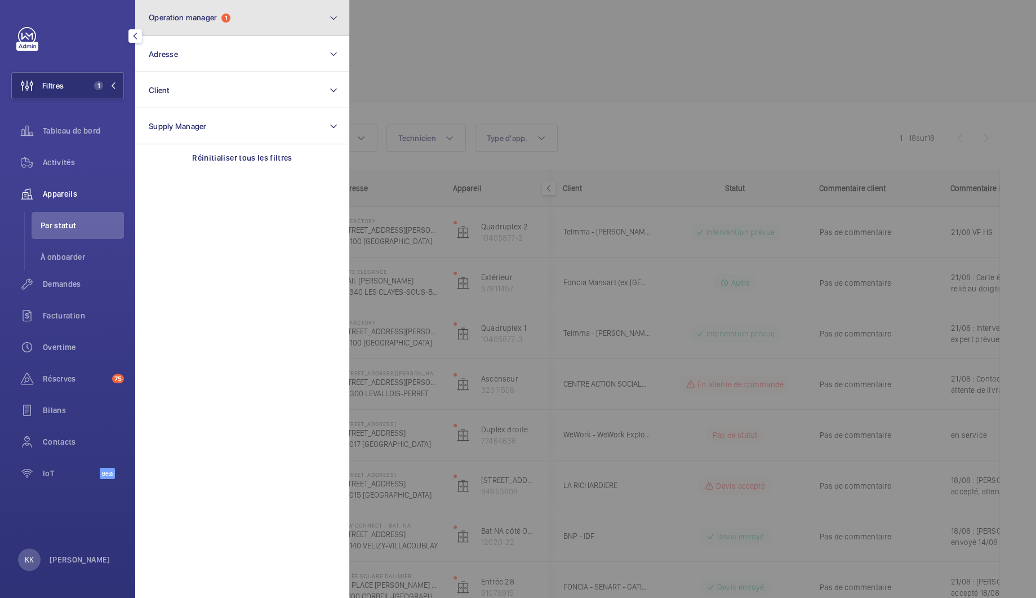
click at [177, 32] on button "Operation manager 1" at bounding box center [242, 18] width 214 height 36
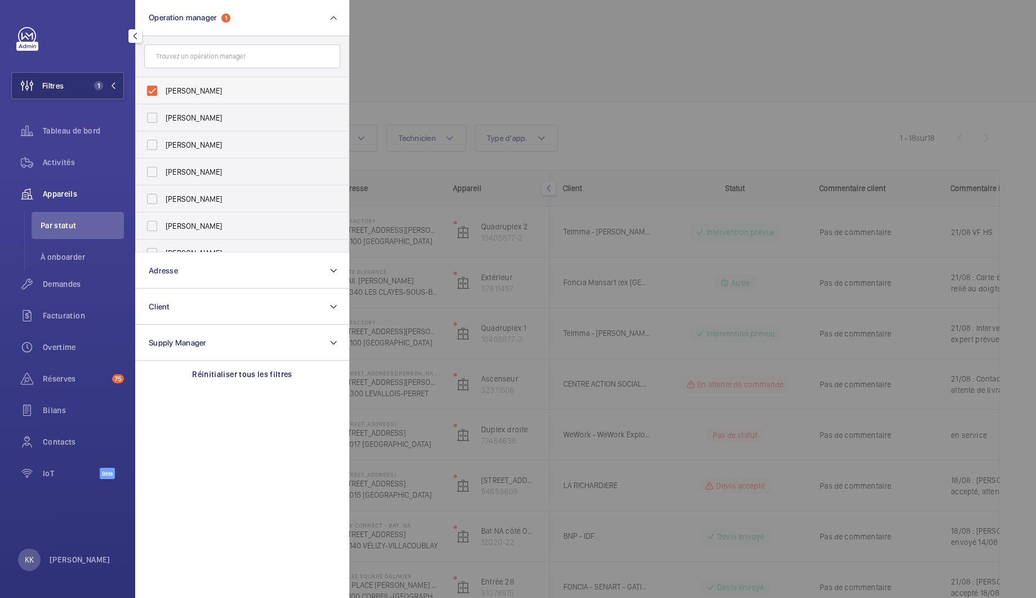
click at [186, 92] on span "[PERSON_NAME]" at bounding box center [243, 90] width 155 height 11
click at [163, 92] on input "[PERSON_NAME]" at bounding box center [152, 90] width 23 height 23
checkbox input "false"
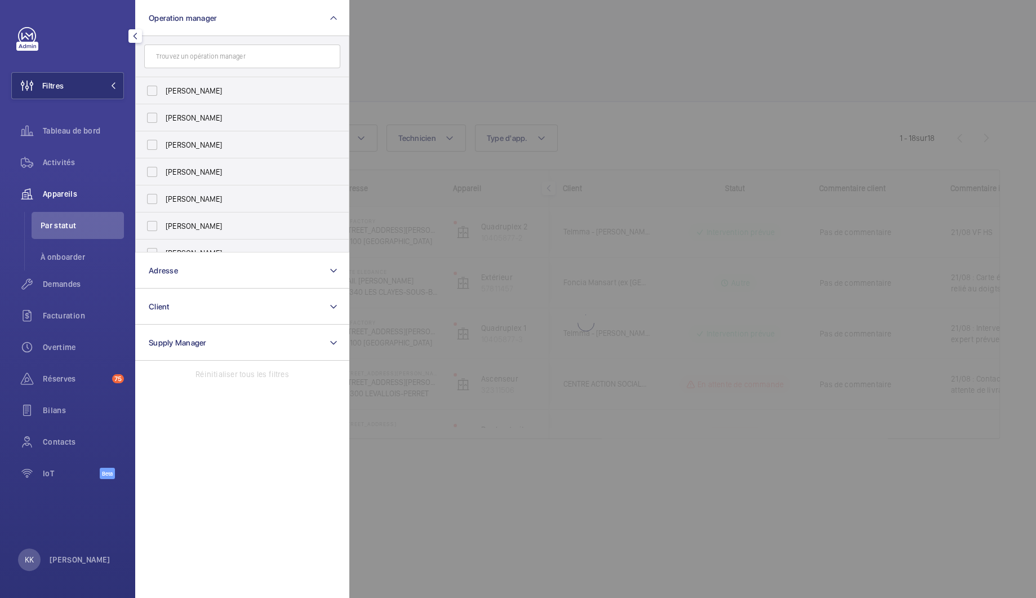
click at [621, 70] on div at bounding box center [867, 299] width 1036 height 598
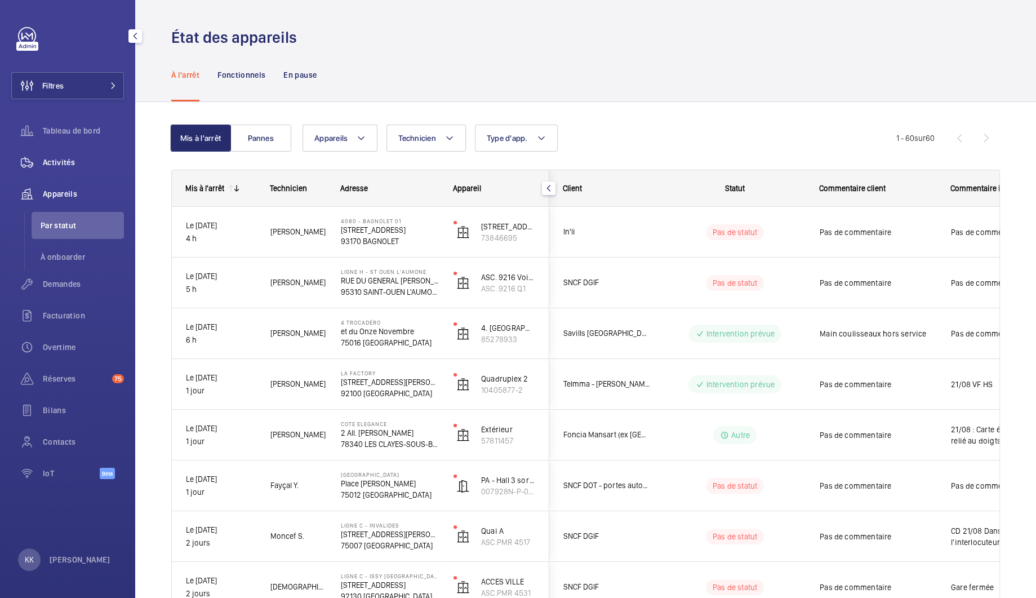
click at [78, 159] on span "Activités" at bounding box center [83, 162] width 81 height 11
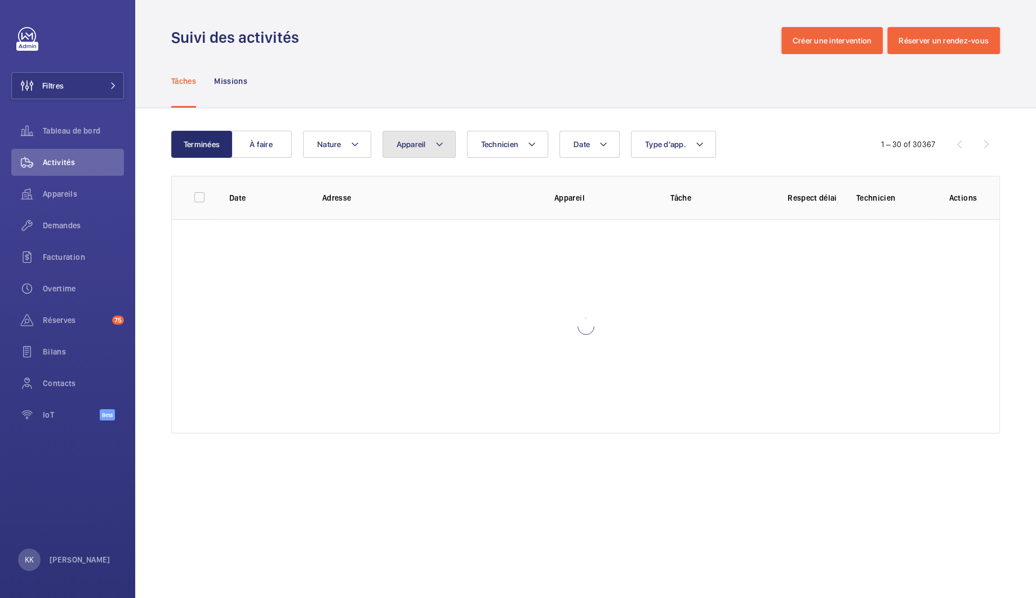
click at [412, 138] on button "Appareil" at bounding box center [418, 144] width 73 height 27
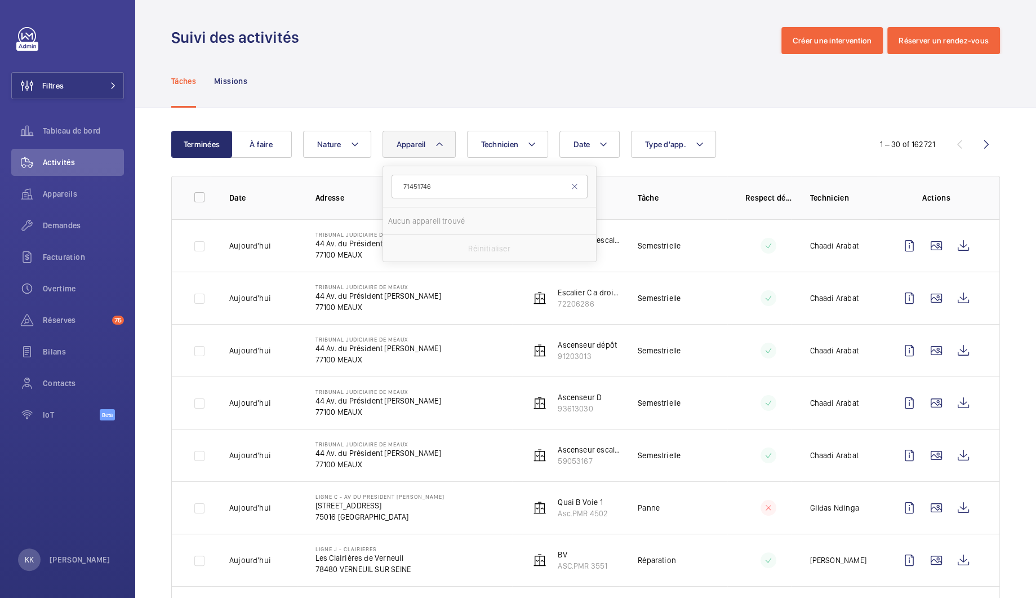
click at [404, 185] on input "71451746" at bounding box center [489, 187] width 196 height 24
type input "71451746"
click at [508, 250] on span "BAT 28, 71451746" at bounding box center [501, 247] width 131 height 11
click at [418, 250] on input "BAT 28, 71451746" at bounding box center [406, 248] width 23 height 23
checkbox input "true"
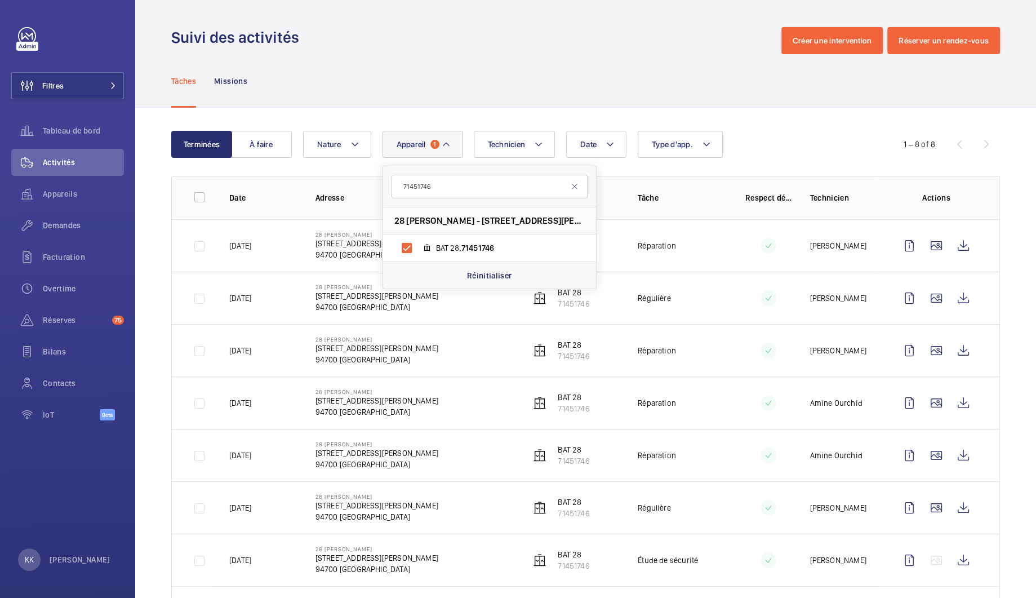
click at [538, 23] on wm-front-admin-header "Suivi des activités Créer une intervention Réserver un rendez-vous" at bounding box center [585, 27] width 901 height 54
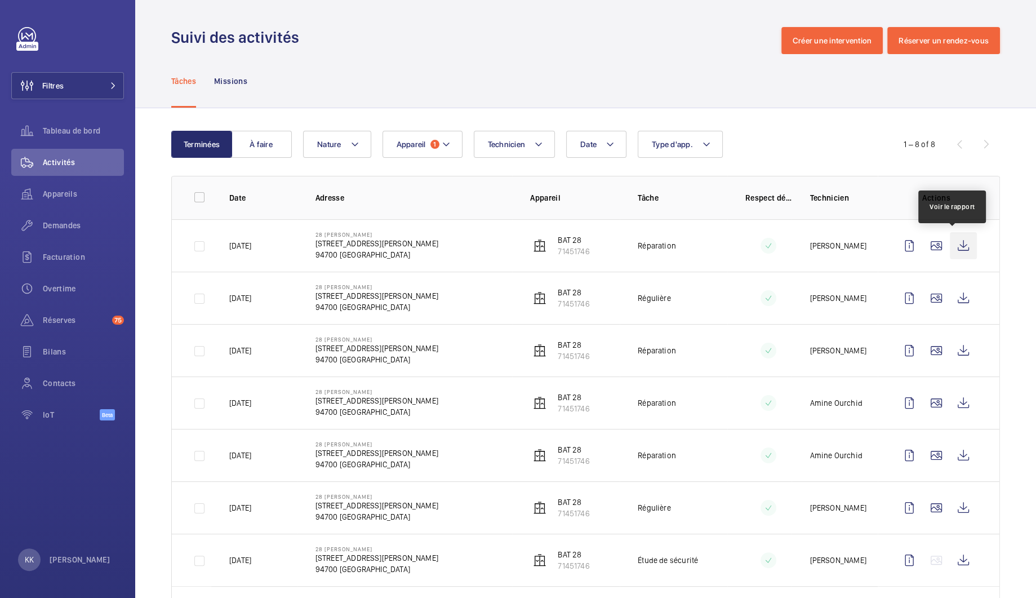
click at [952, 247] on wm-front-icon-button at bounding box center [963, 245] width 27 height 27
click at [64, 193] on span "Appareils" at bounding box center [83, 193] width 81 height 11
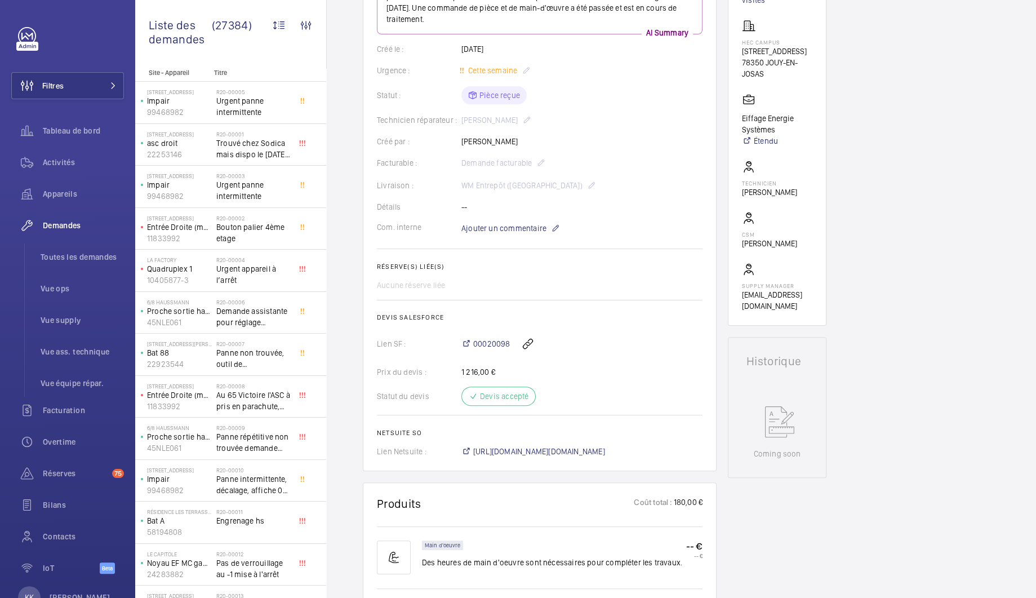
scroll to position [27, 0]
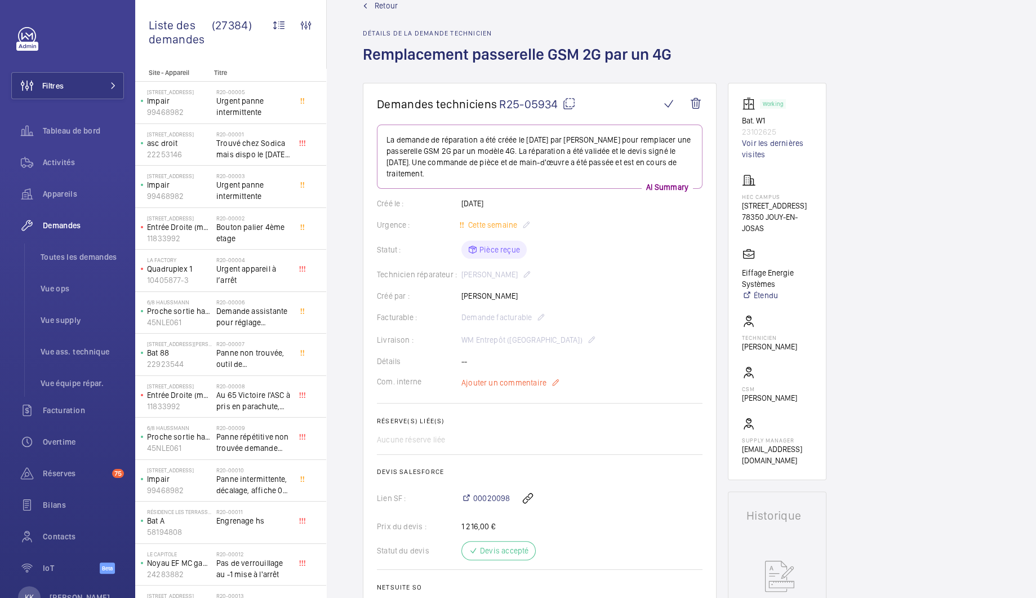
click at [556, 384] on mat-icon at bounding box center [555, 383] width 9 height 14
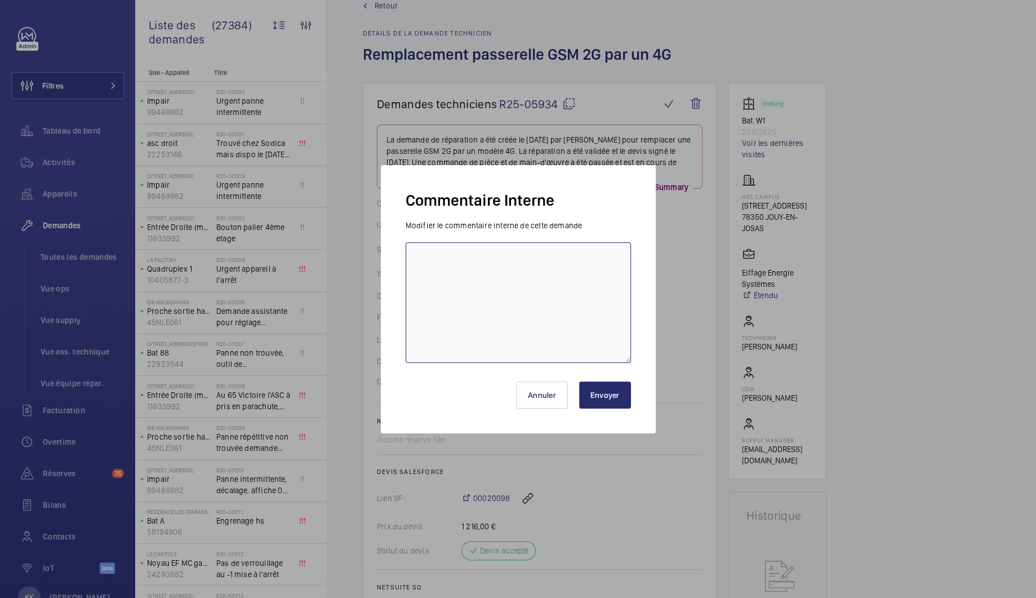
click at [465, 303] on textarea at bounding box center [518, 302] width 225 height 121
type textarea "[PERSON_NAME] au travaux"
click at [586, 400] on button "Envoyer" at bounding box center [605, 394] width 52 height 27
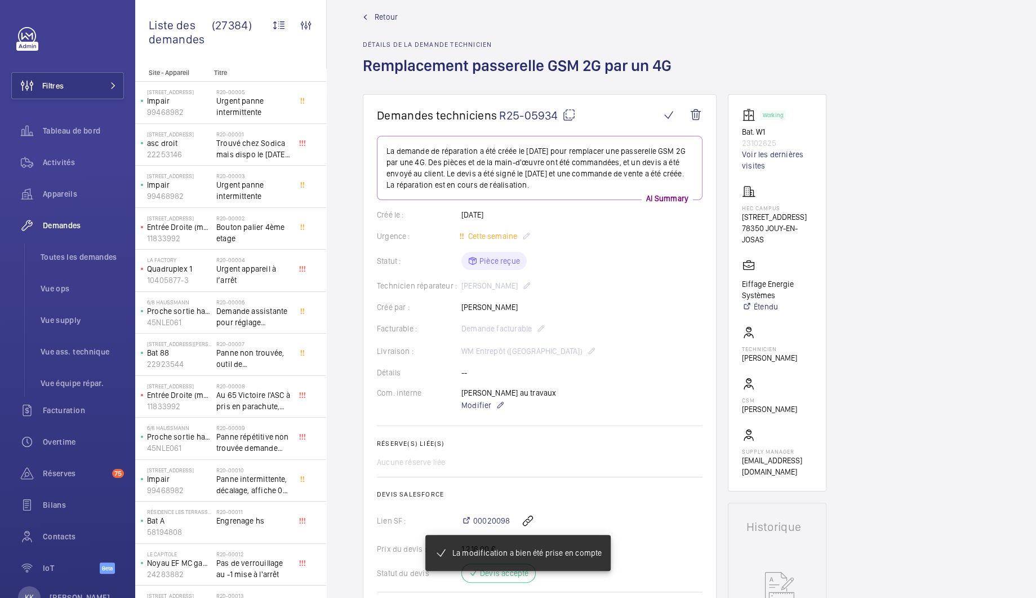
scroll to position [0, 0]
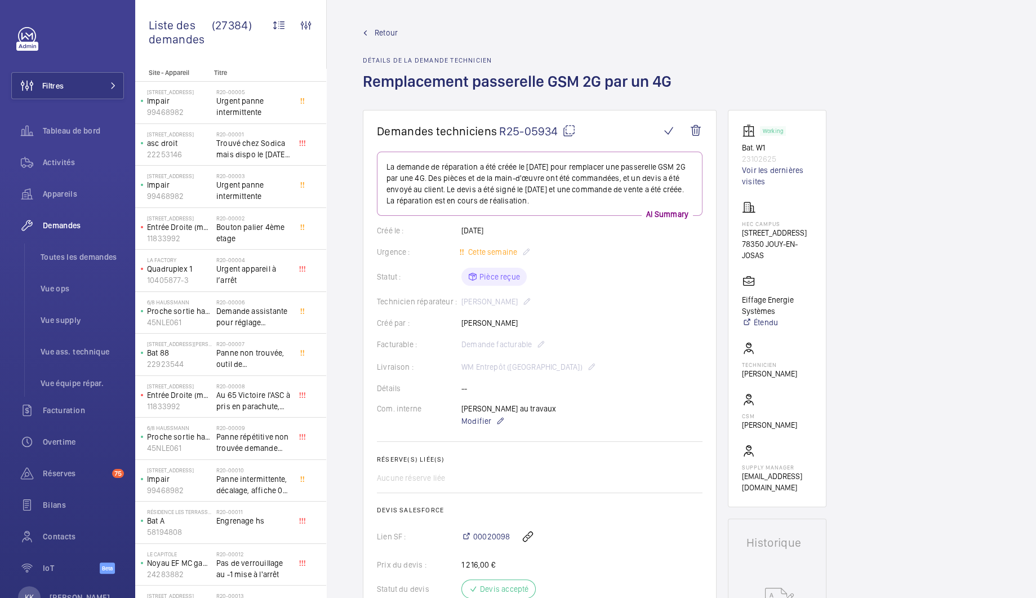
click at [385, 34] on span "Retour" at bounding box center [386, 32] width 23 height 11
